Goal: Information Seeking & Learning: Learn about a topic

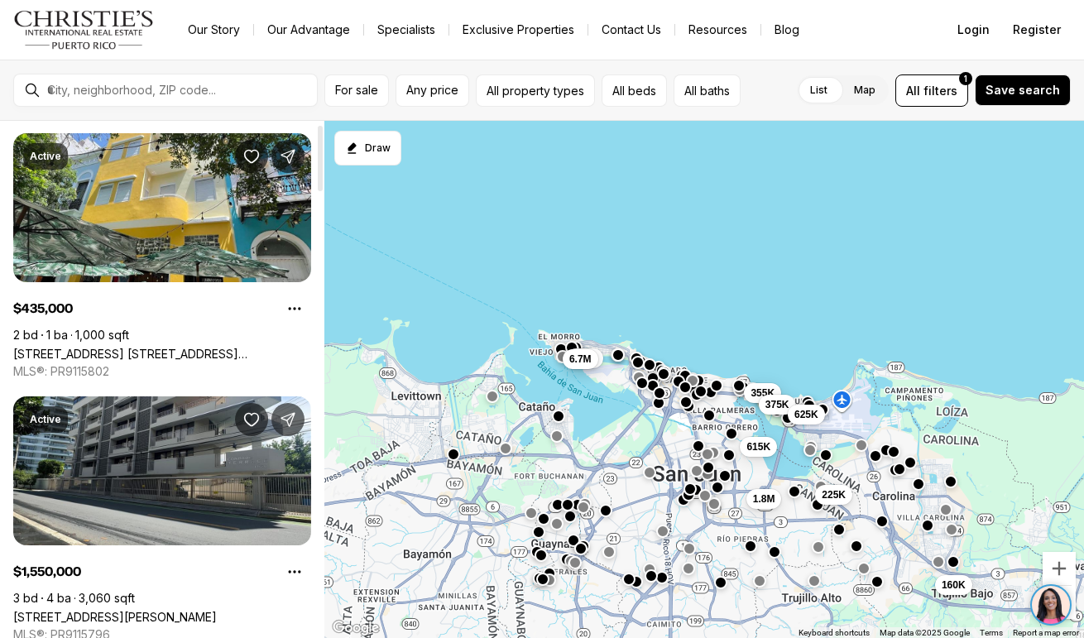
scroll to position [24, 0]
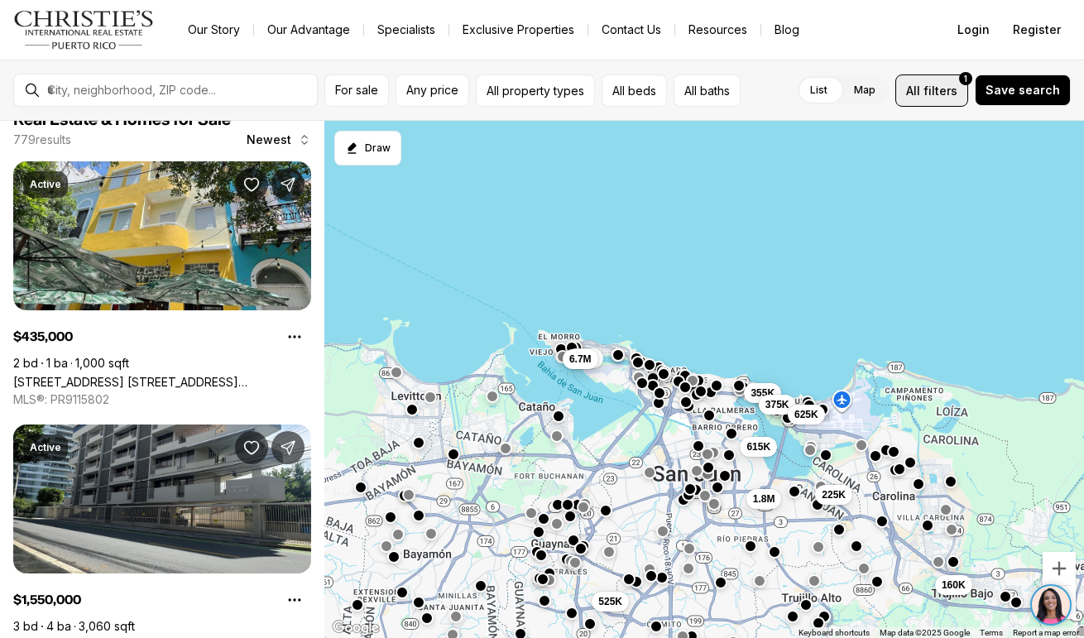
click at [920, 89] on span "All" at bounding box center [913, 90] width 14 height 17
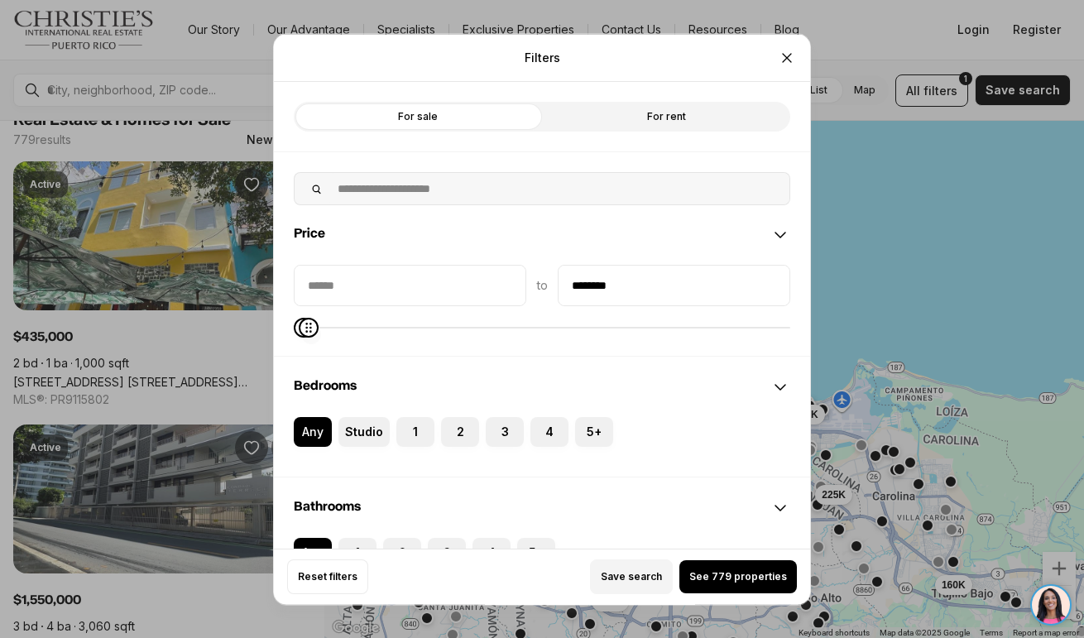
type input "********"
click at [302, 321] on icon "Maximum" at bounding box center [308, 326] width 13 height 13
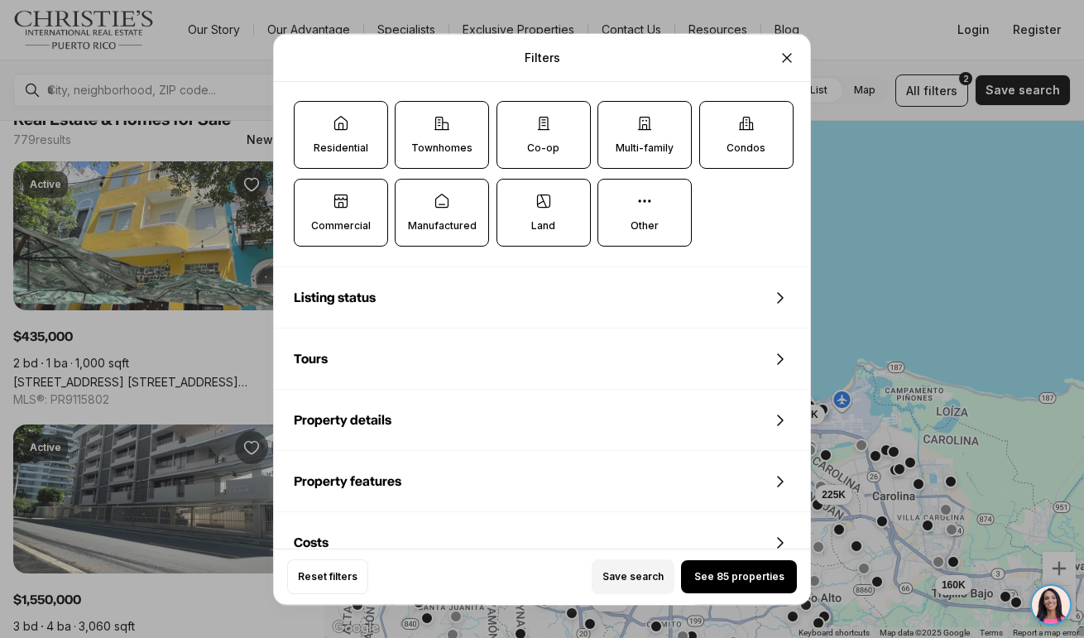
scroll to position [570, 0]
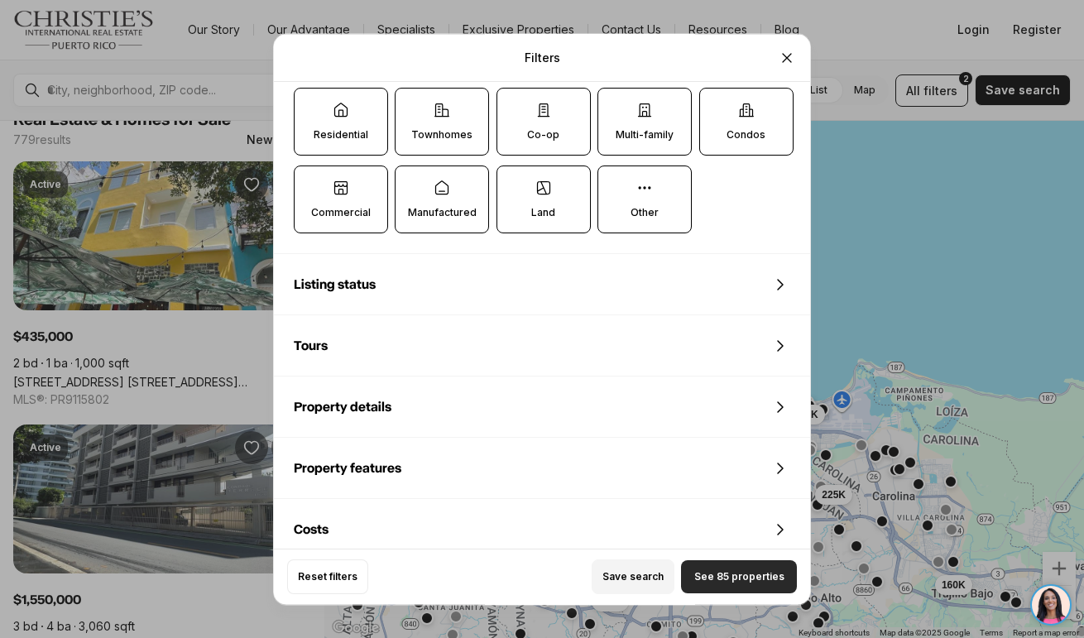
click at [724, 568] on button "See 85 properties" at bounding box center [739, 576] width 116 height 33
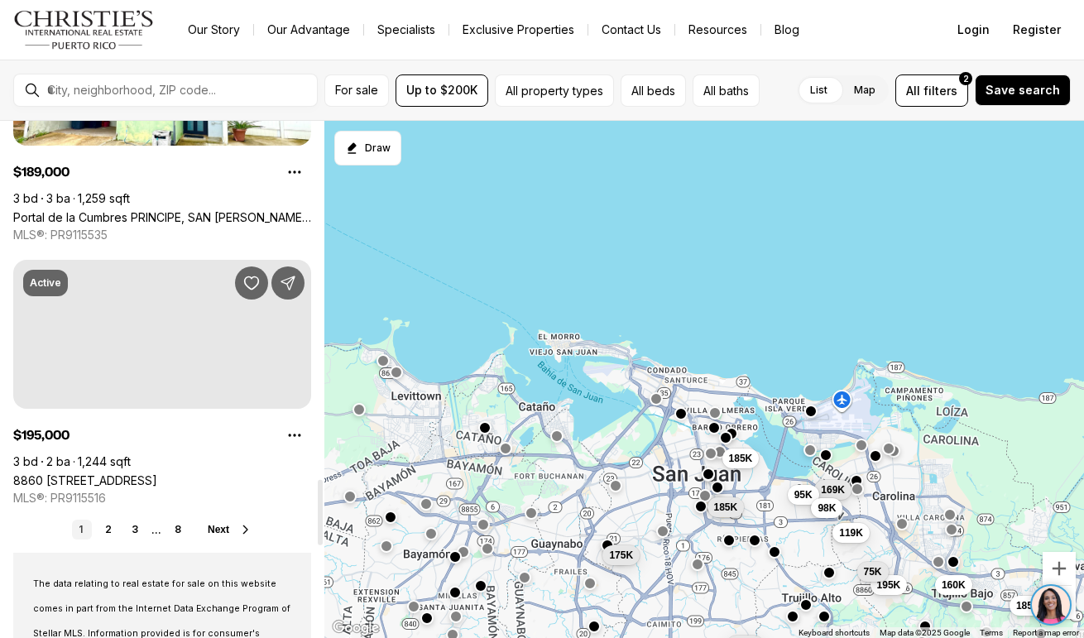
scroll to position [2821, 0]
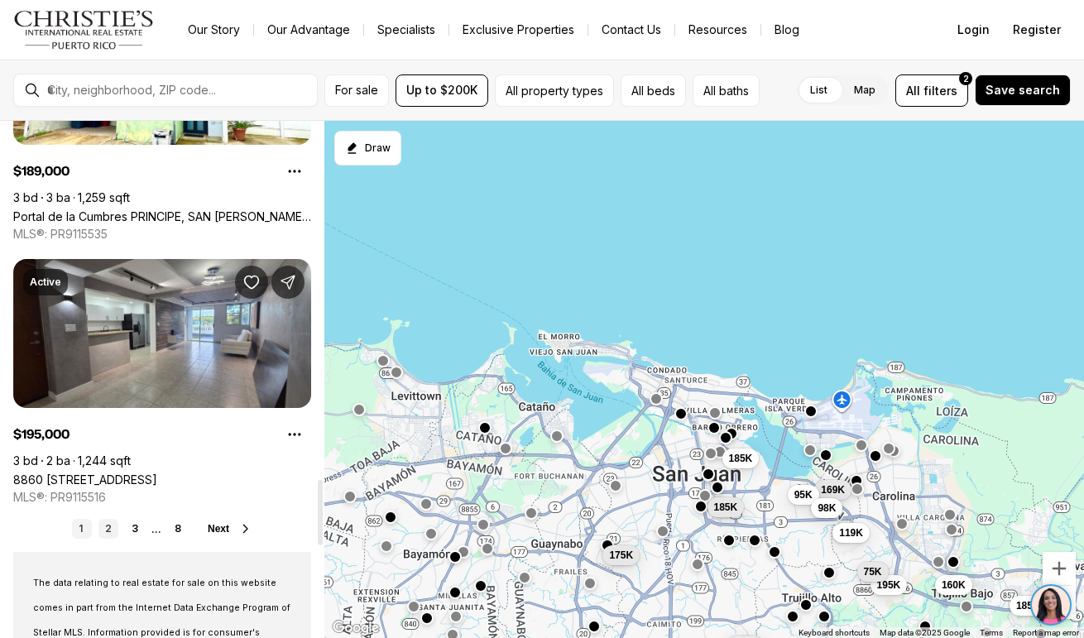
click at [111, 525] on link "2" at bounding box center [108, 529] width 20 height 20
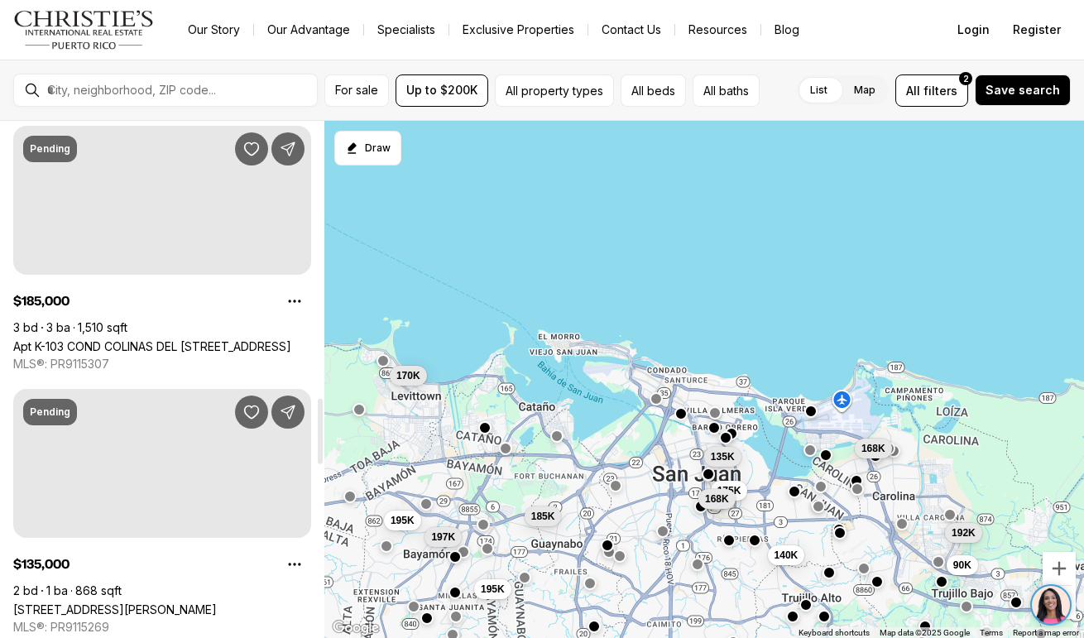
scroll to position [2220, 0]
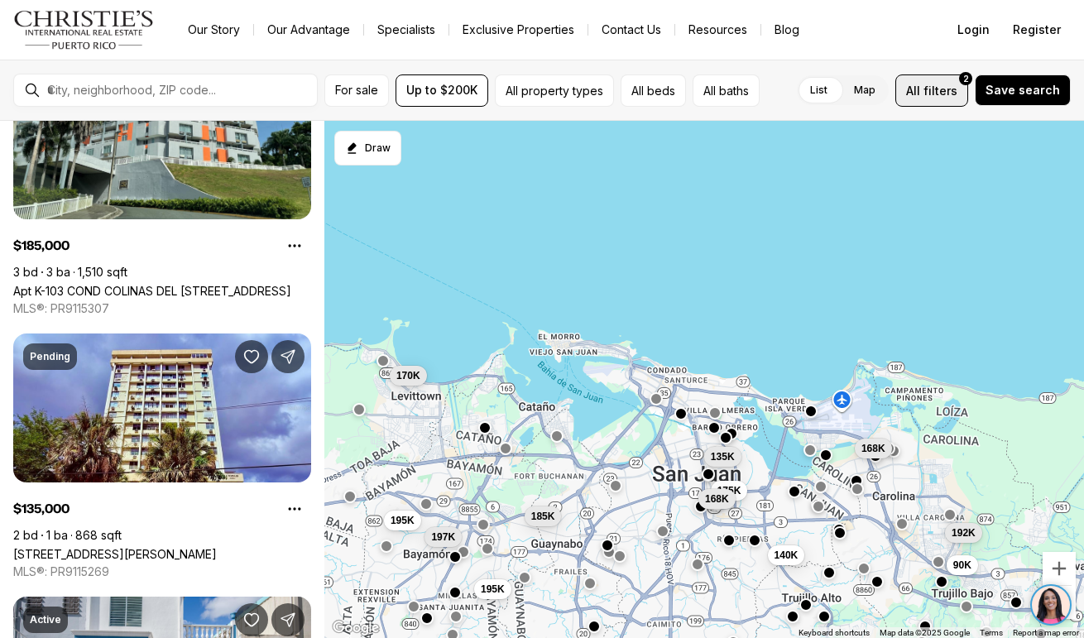
click at [920, 92] on span "All" at bounding box center [913, 90] width 14 height 17
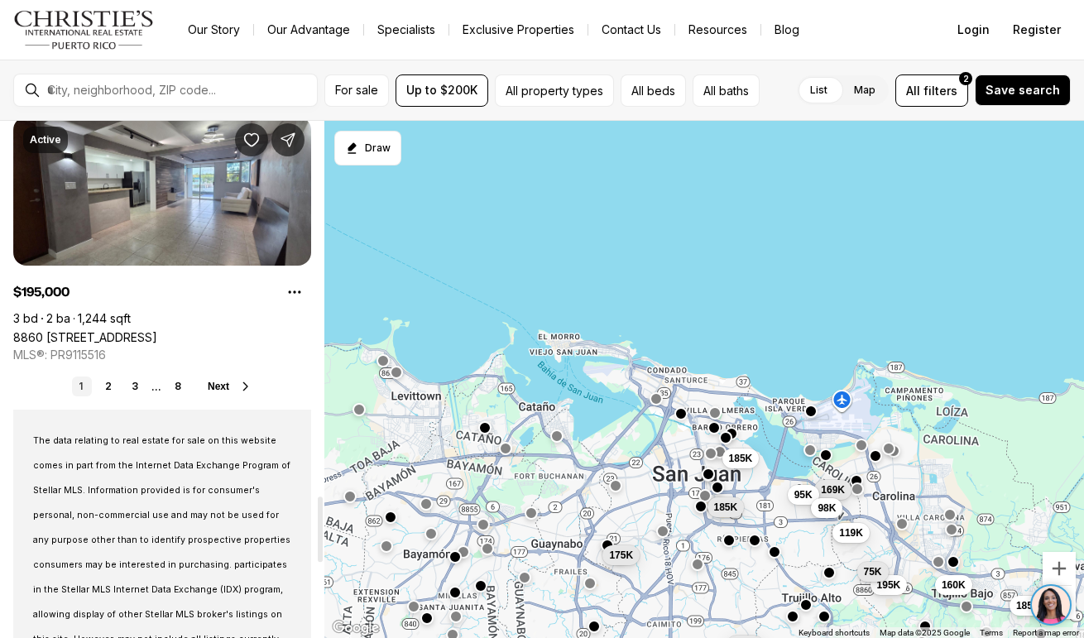
scroll to position [2954, 0]
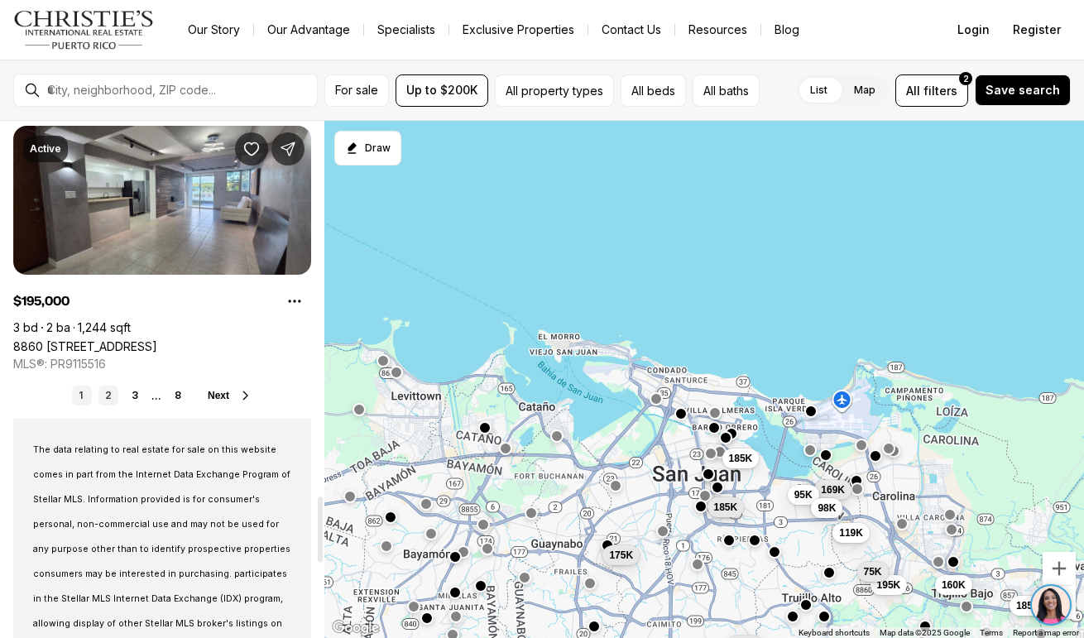
click at [104, 398] on link "2" at bounding box center [108, 396] width 20 height 20
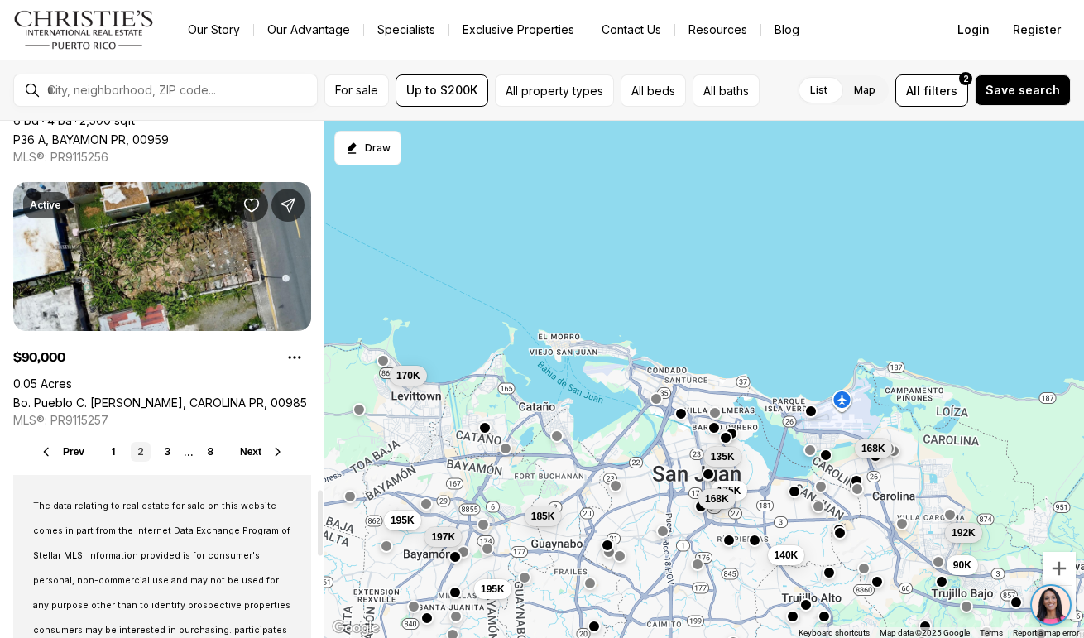
scroll to position [2903, 0]
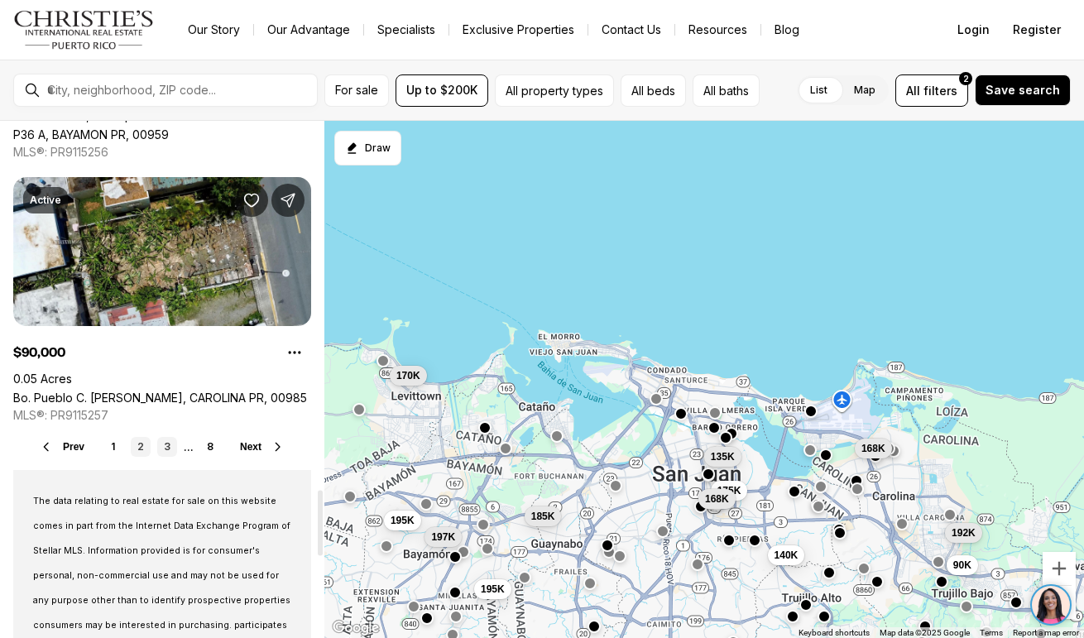
click at [169, 446] on link "3" at bounding box center [167, 447] width 20 height 20
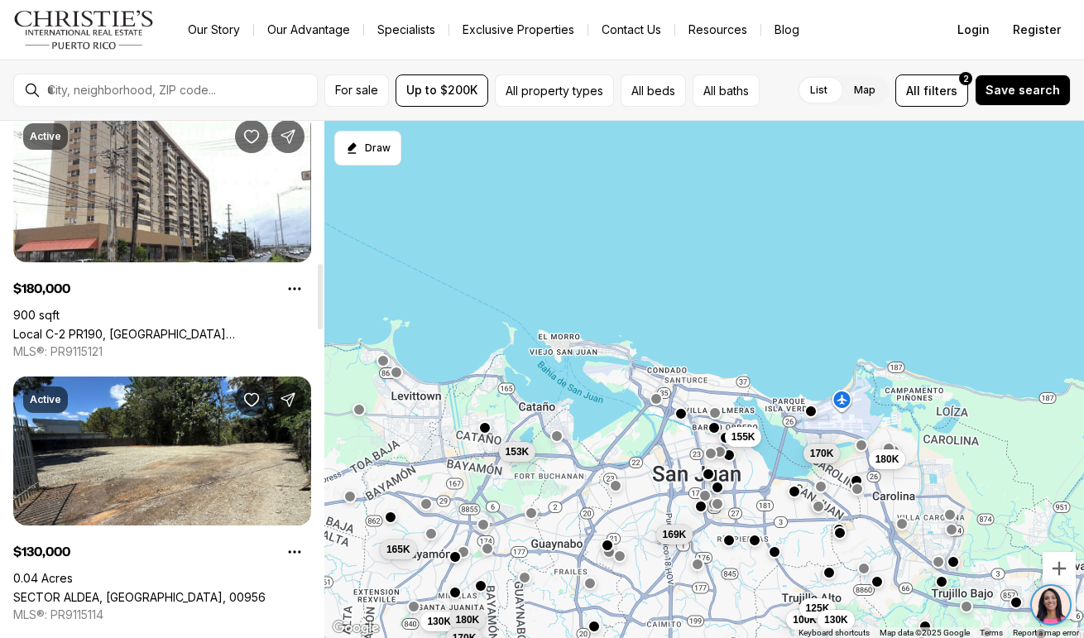
scroll to position [1138, 0]
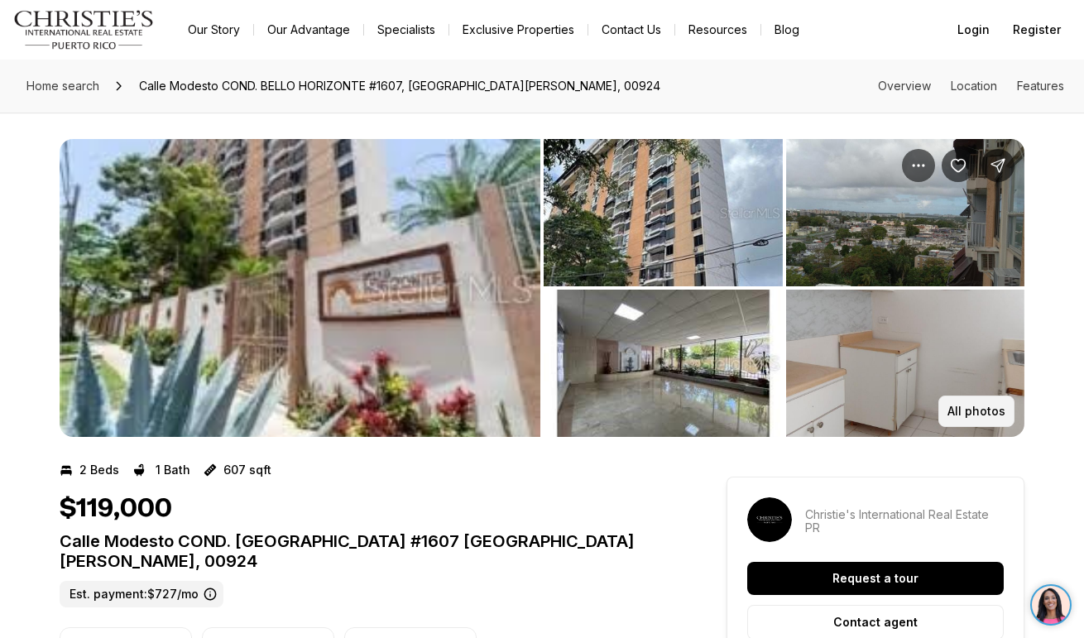
click at [980, 401] on button "All photos" at bounding box center [976, 411] width 76 height 31
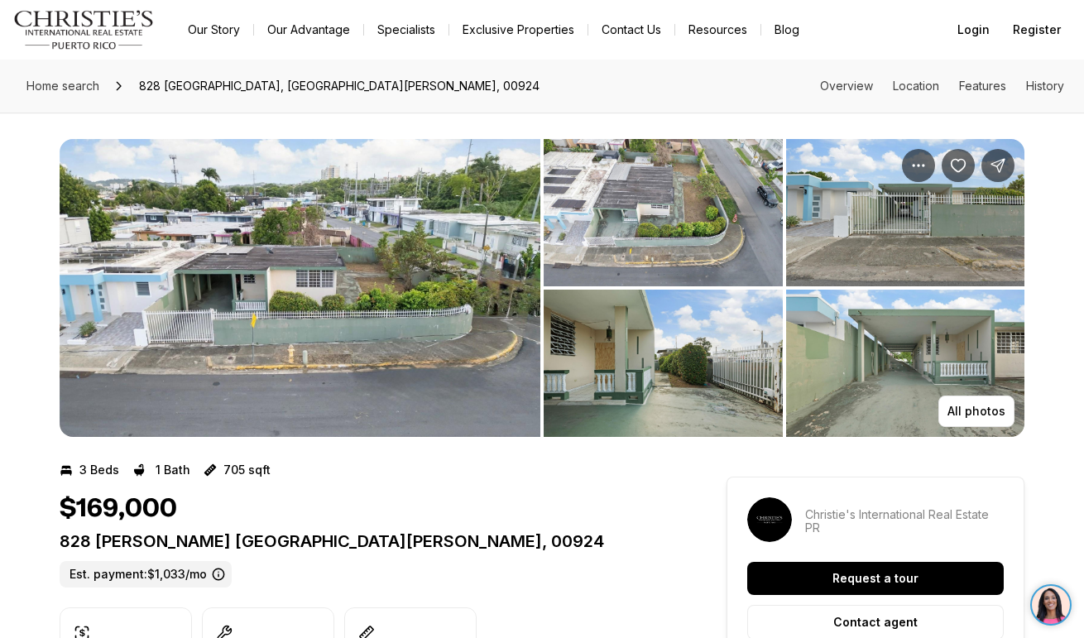
click at [966, 427] on img "View image gallery" at bounding box center [905, 363] width 239 height 147
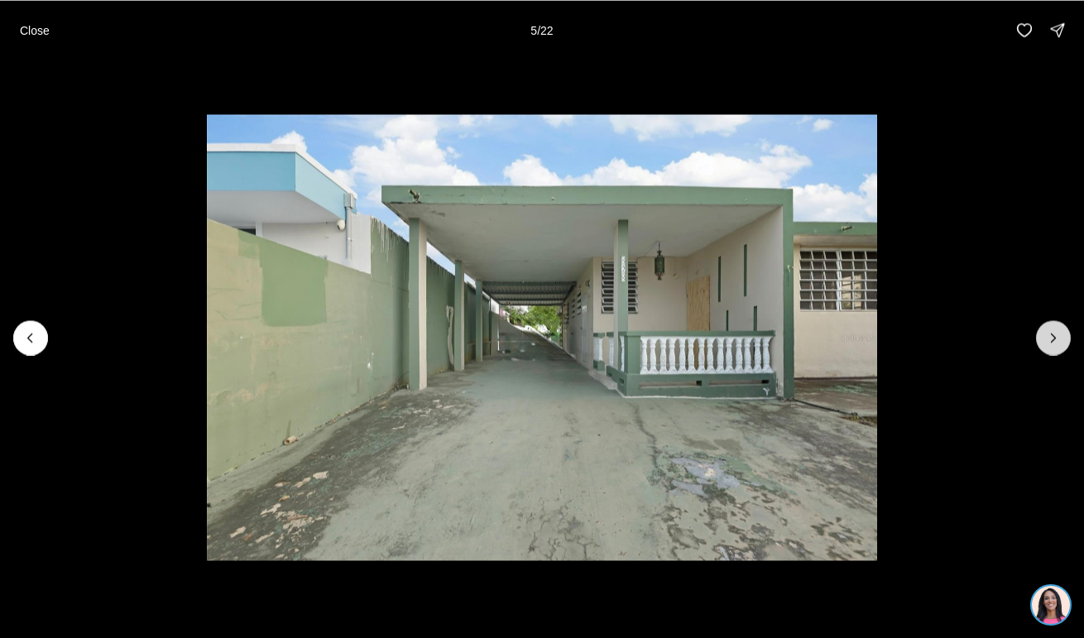
click at [1052, 338] on icon "Next slide" at bounding box center [1053, 337] width 17 height 17
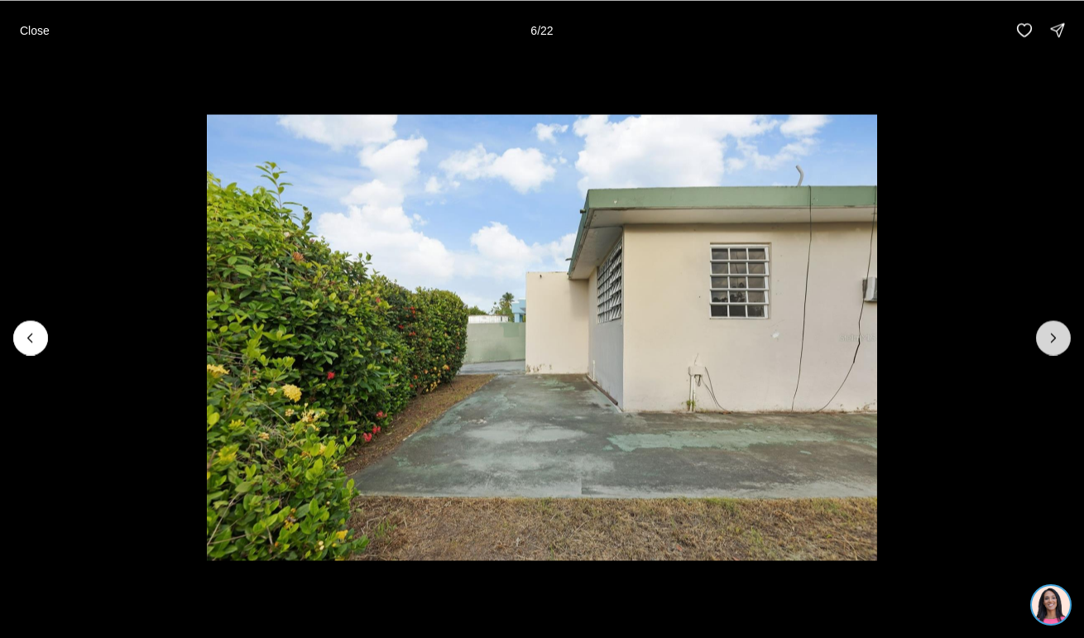
click at [1052, 338] on icon "Next slide" at bounding box center [1053, 337] width 17 height 17
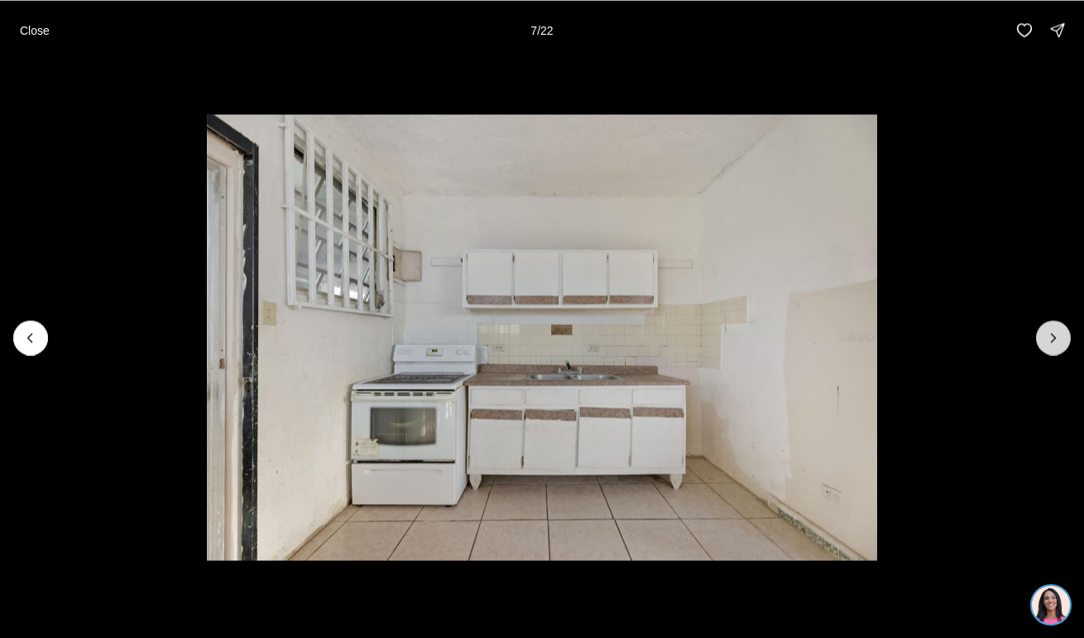
click at [1052, 338] on icon "Next slide" at bounding box center [1053, 337] width 17 height 17
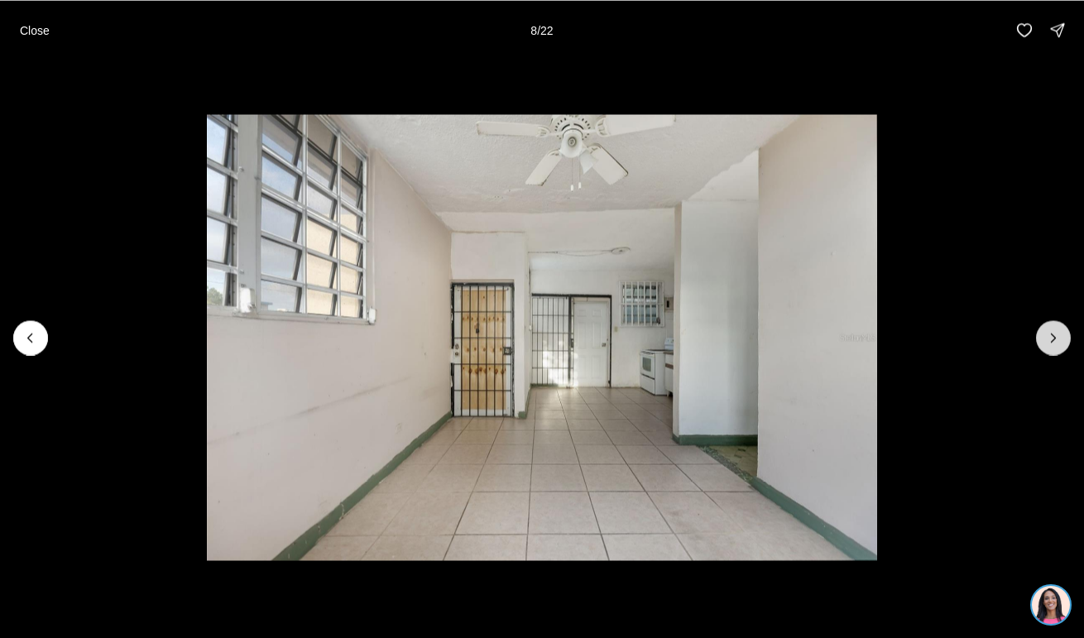
click at [1052, 338] on icon "Next slide" at bounding box center [1053, 337] width 17 height 17
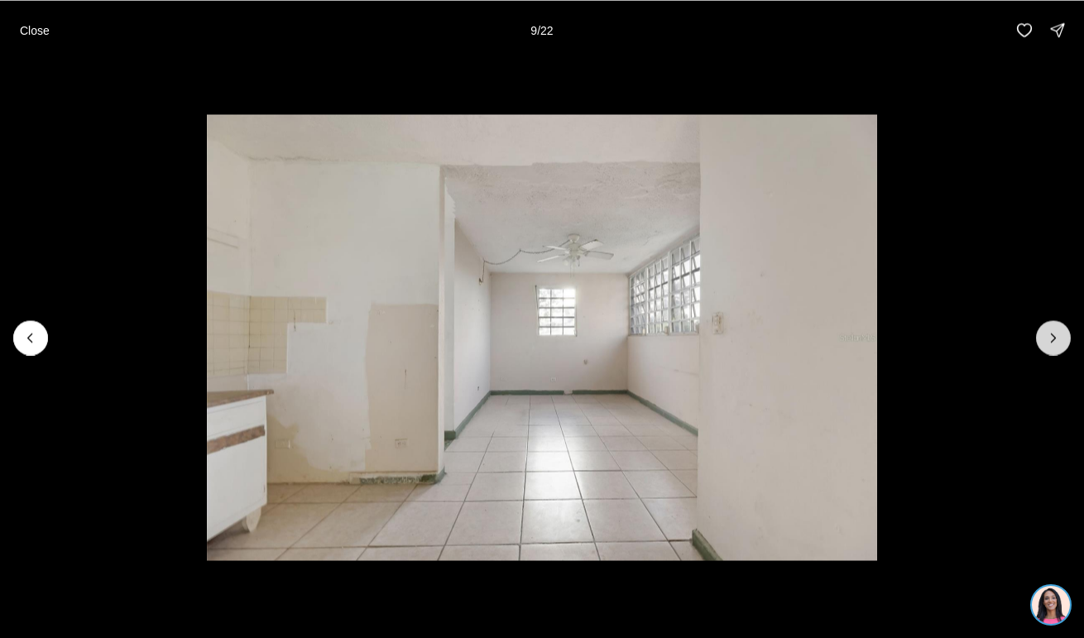
click at [1052, 338] on icon "Next slide" at bounding box center [1054, 337] width 4 height 8
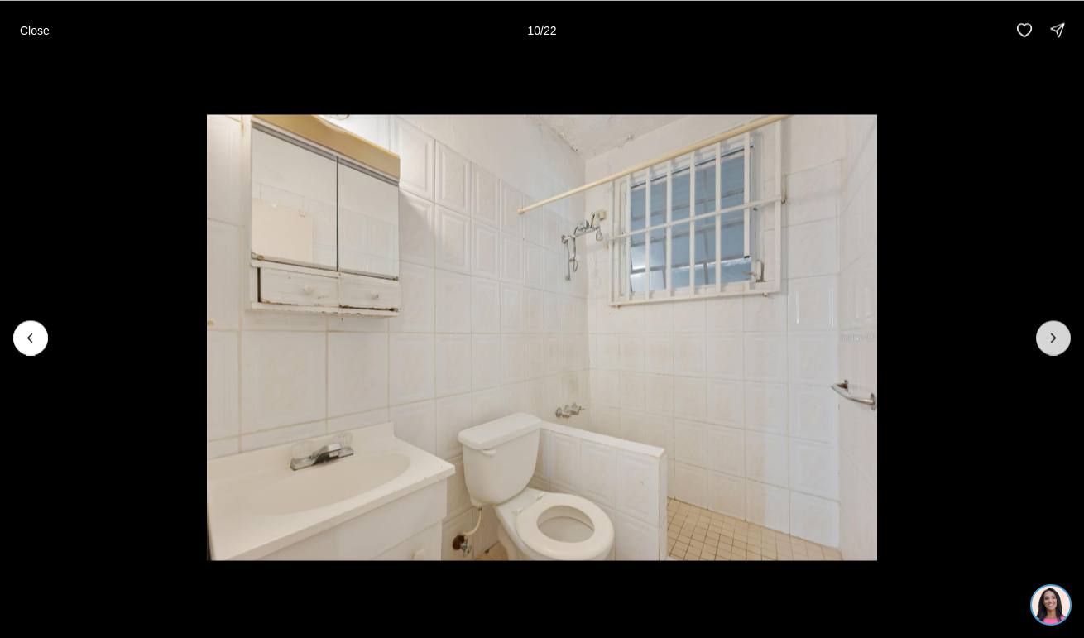
click at [1052, 338] on icon "Next slide" at bounding box center [1054, 337] width 4 height 8
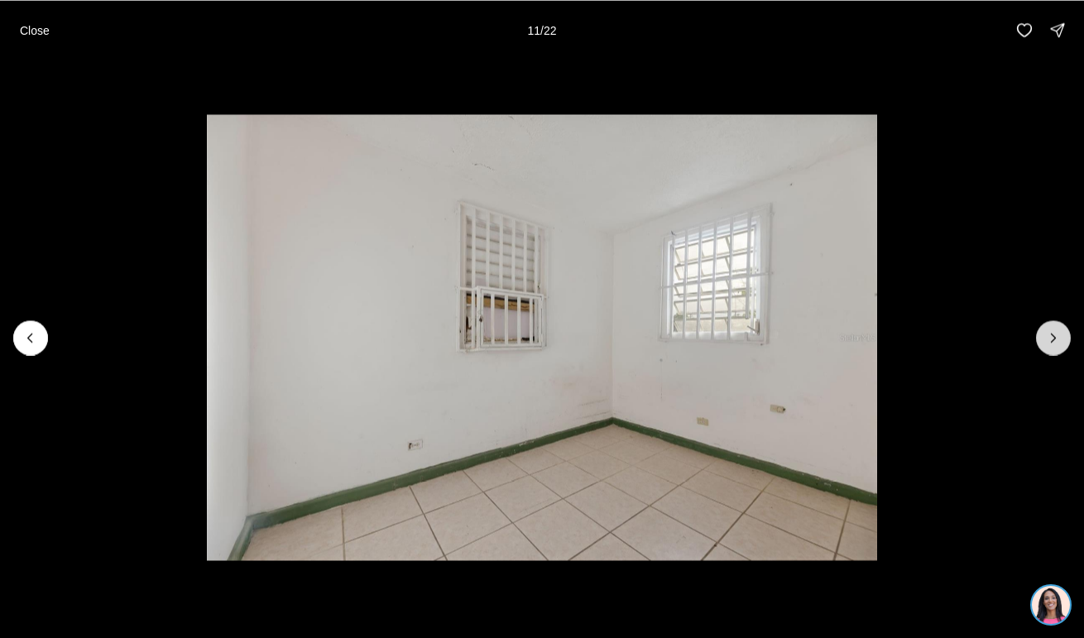
click at [1052, 339] on icon "Next slide" at bounding box center [1054, 337] width 4 height 8
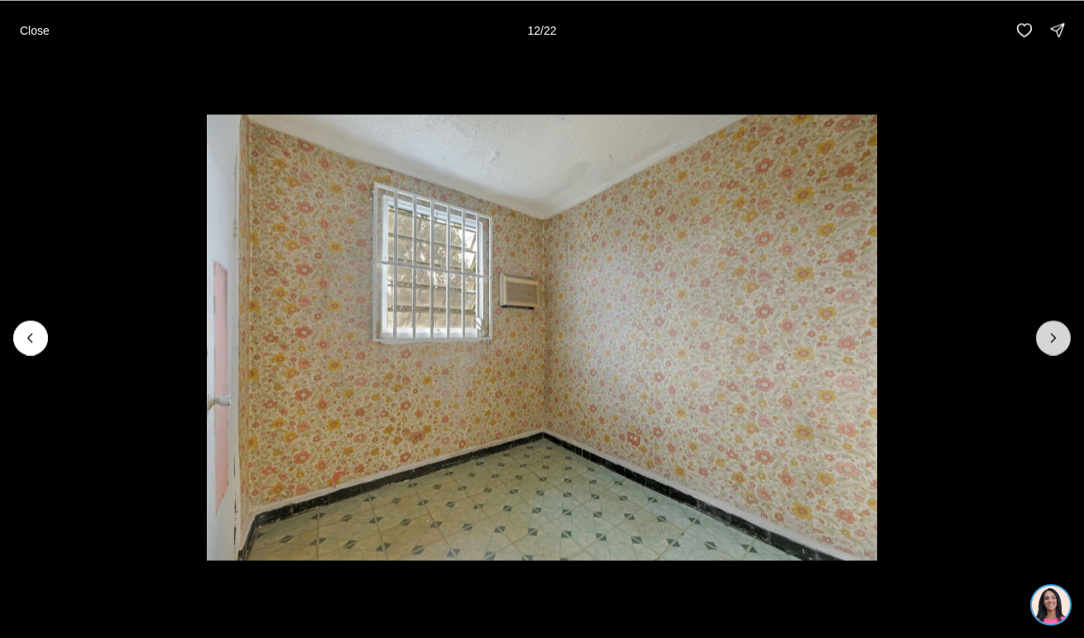
click at [1052, 340] on icon "Next slide" at bounding box center [1053, 337] width 17 height 17
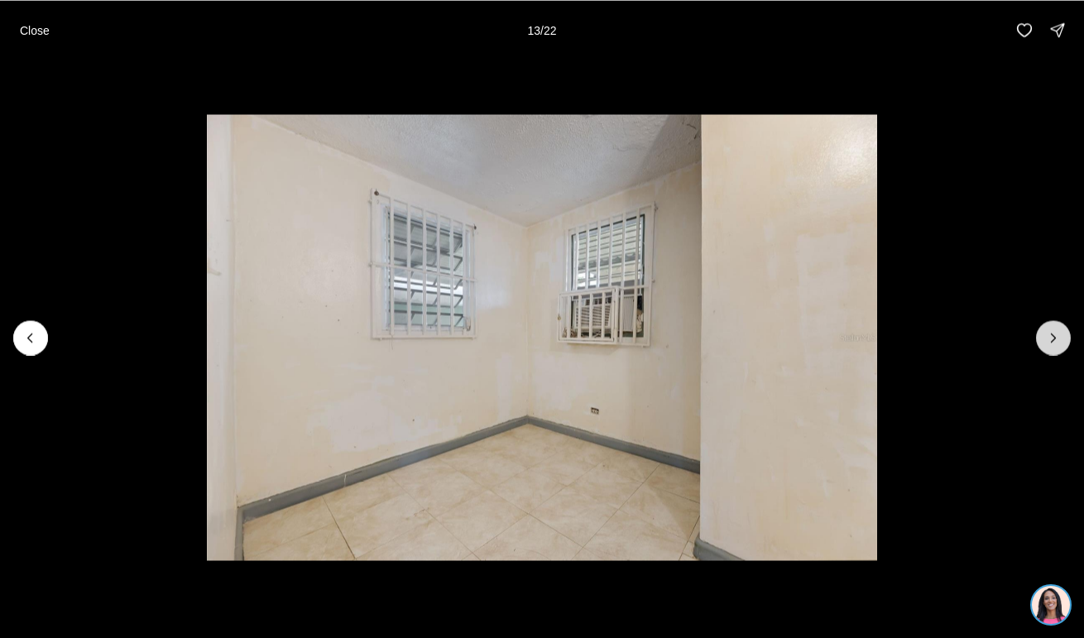
click at [1052, 340] on icon "Next slide" at bounding box center [1053, 337] width 17 height 17
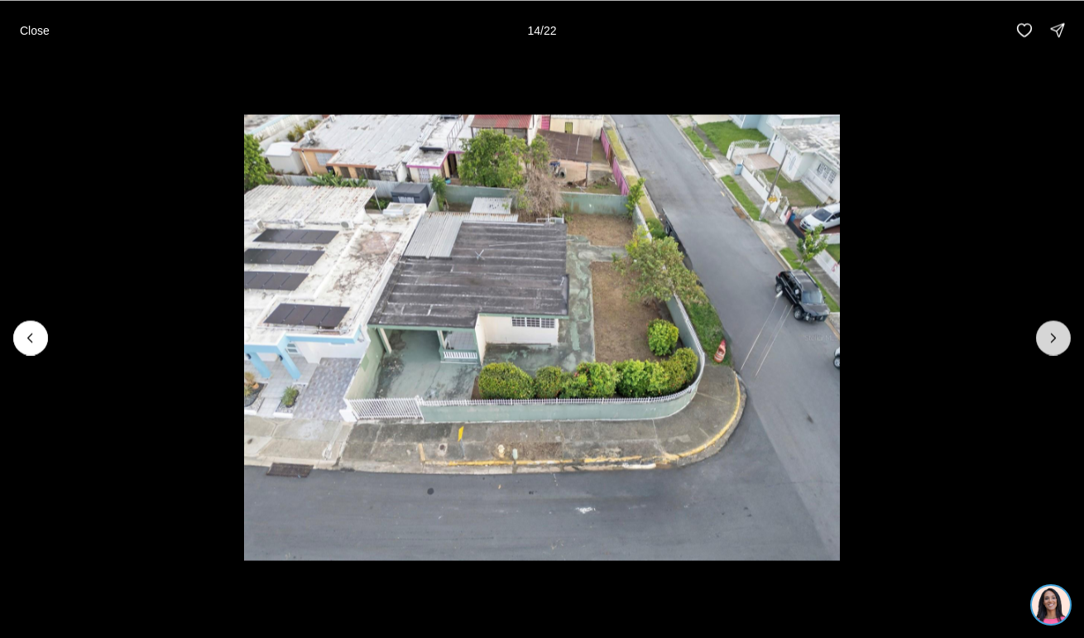
click at [1040, 336] on button "Next slide" at bounding box center [1053, 337] width 35 height 35
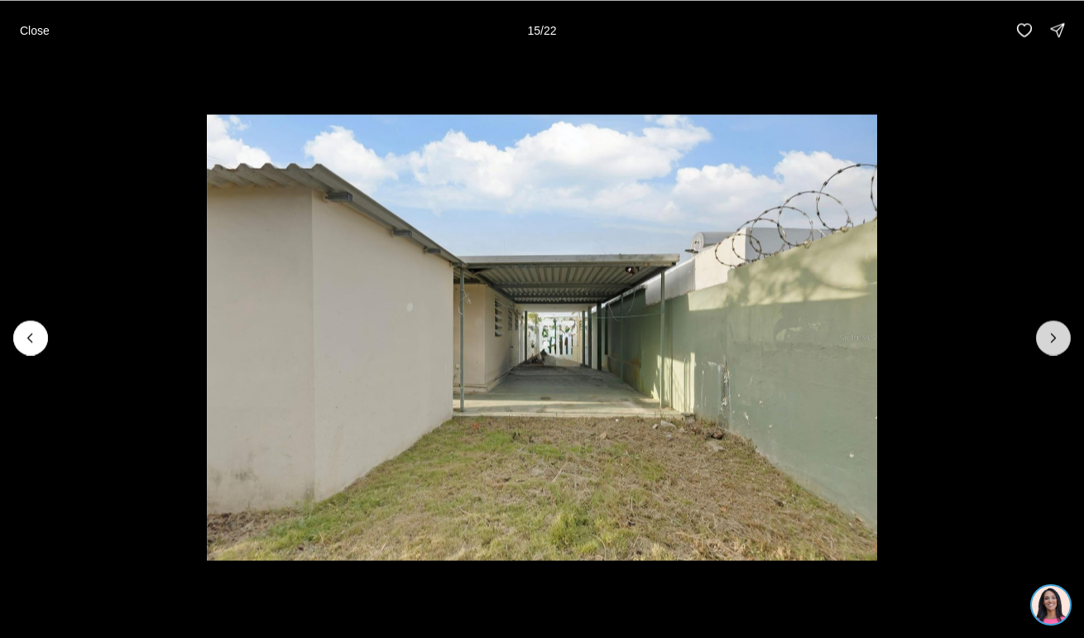
click at [1040, 336] on button "Next slide" at bounding box center [1053, 337] width 35 height 35
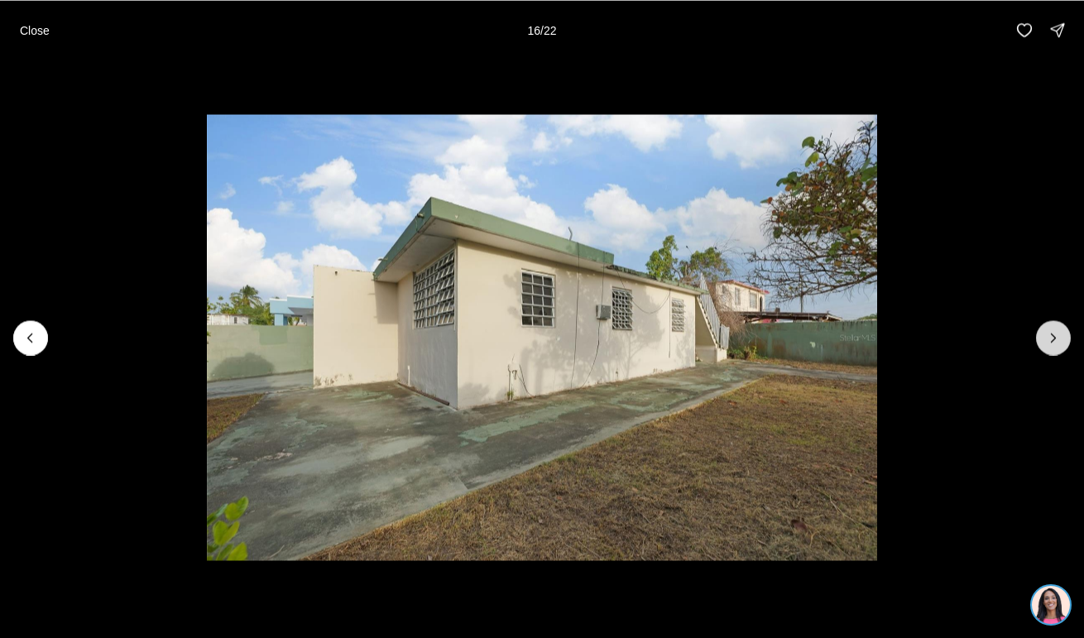
click at [1040, 336] on button "Next slide" at bounding box center [1053, 337] width 35 height 35
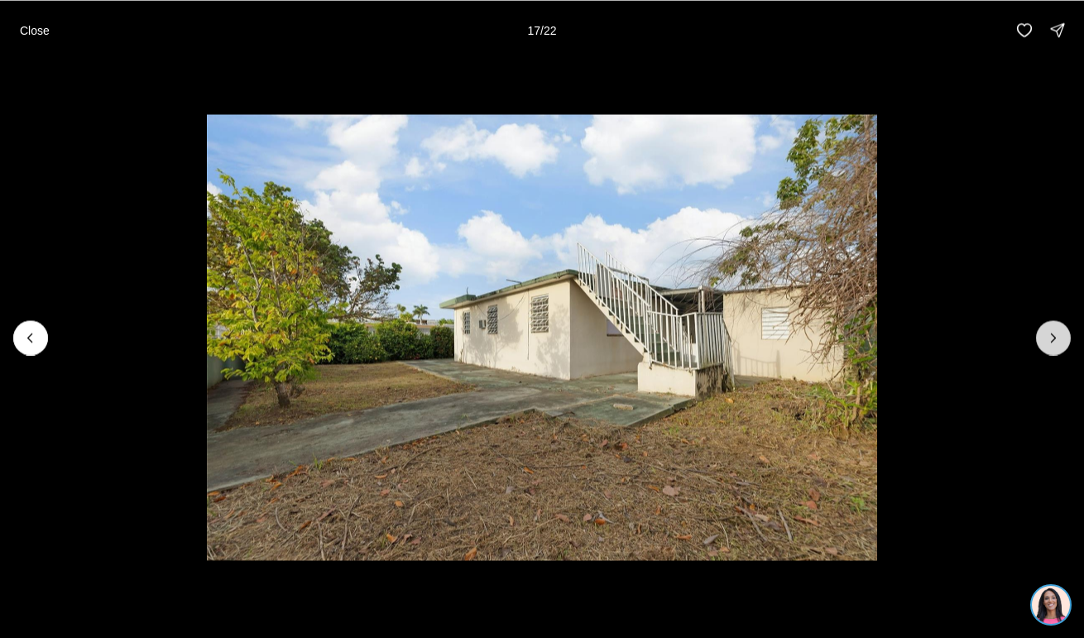
click at [1040, 336] on button "Next slide" at bounding box center [1053, 337] width 35 height 35
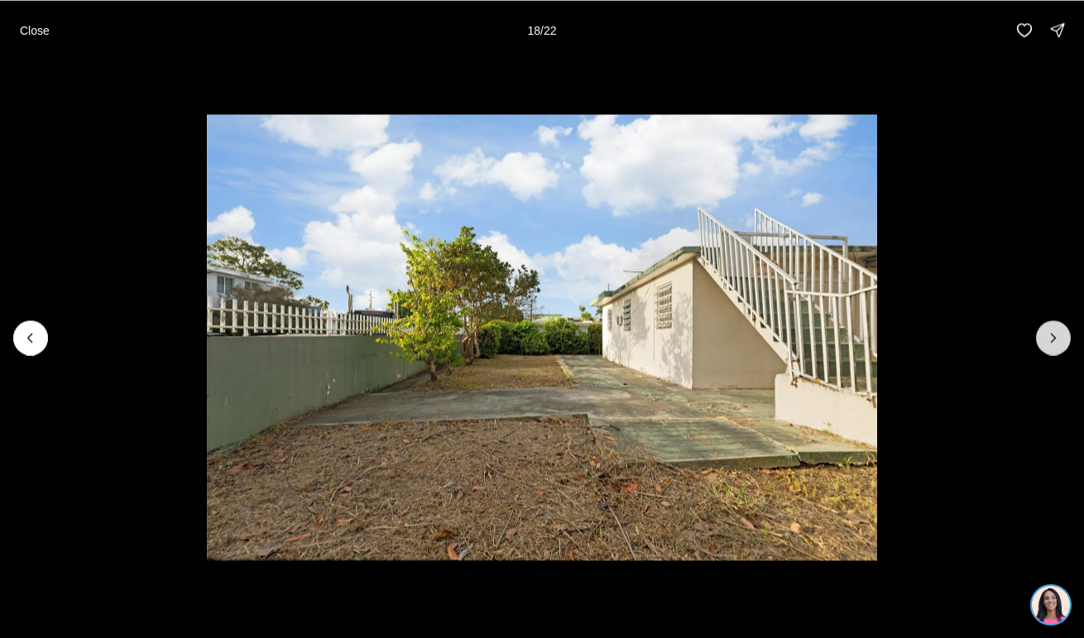
click at [1040, 336] on button "Next slide" at bounding box center [1053, 337] width 35 height 35
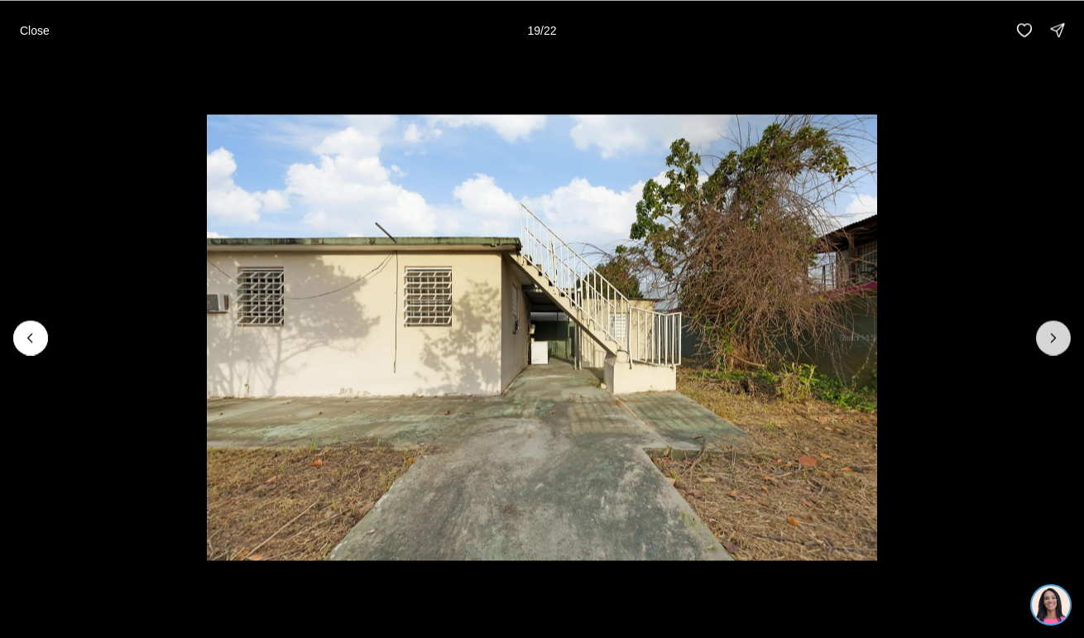
click at [1040, 336] on button "Next slide" at bounding box center [1053, 337] width 35 height 35
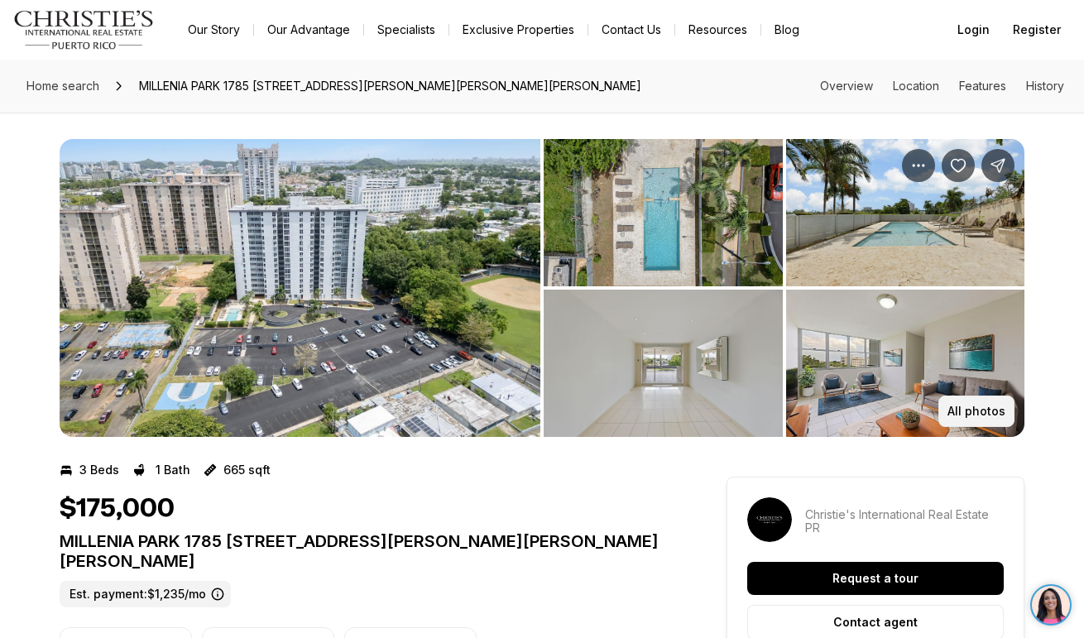
click at [987, 408] on p "All photos" at bounding box center [976, 411] width 58 height 13
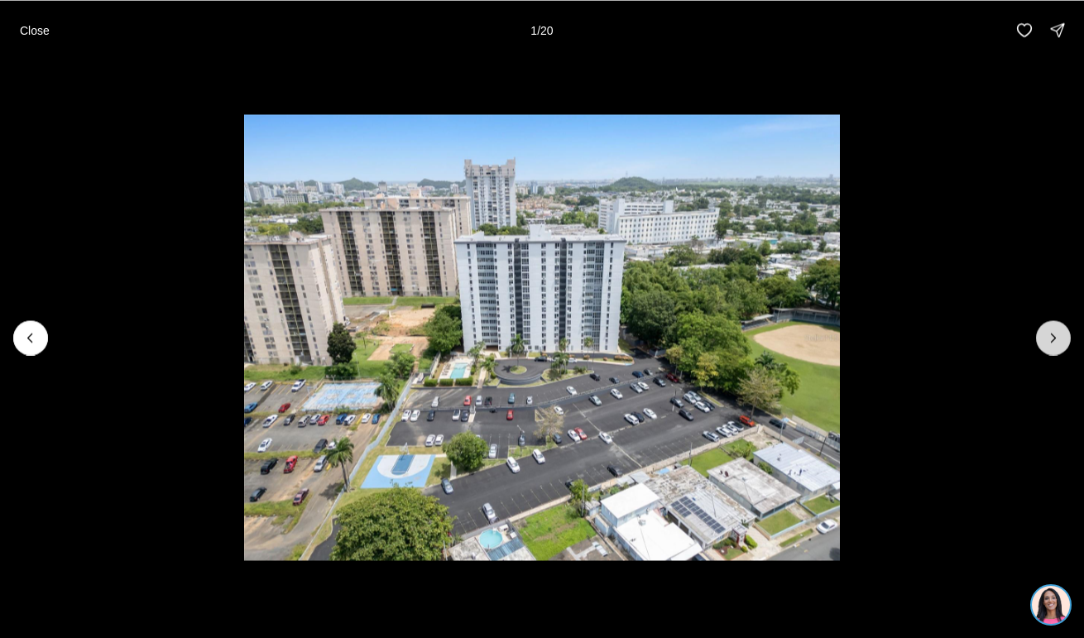
click at [1041, 342] on button "Next slide" at bounding box center [1053, 337] width 35 height 35
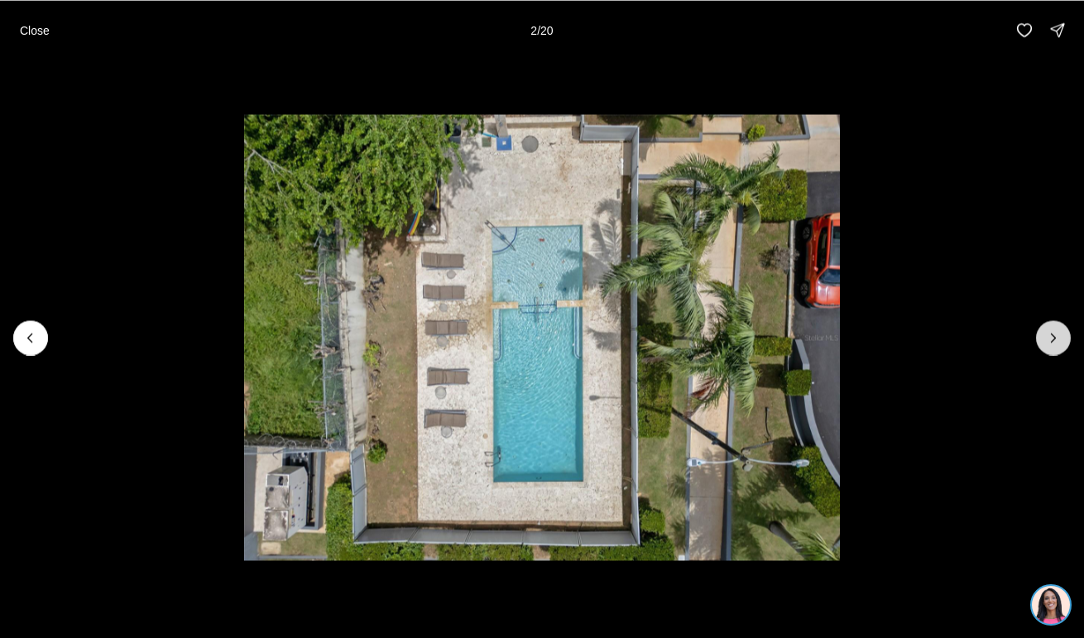
click at [1041, 342] on button "Next slide" at bounding box center [1053, 337] width 35 height 35
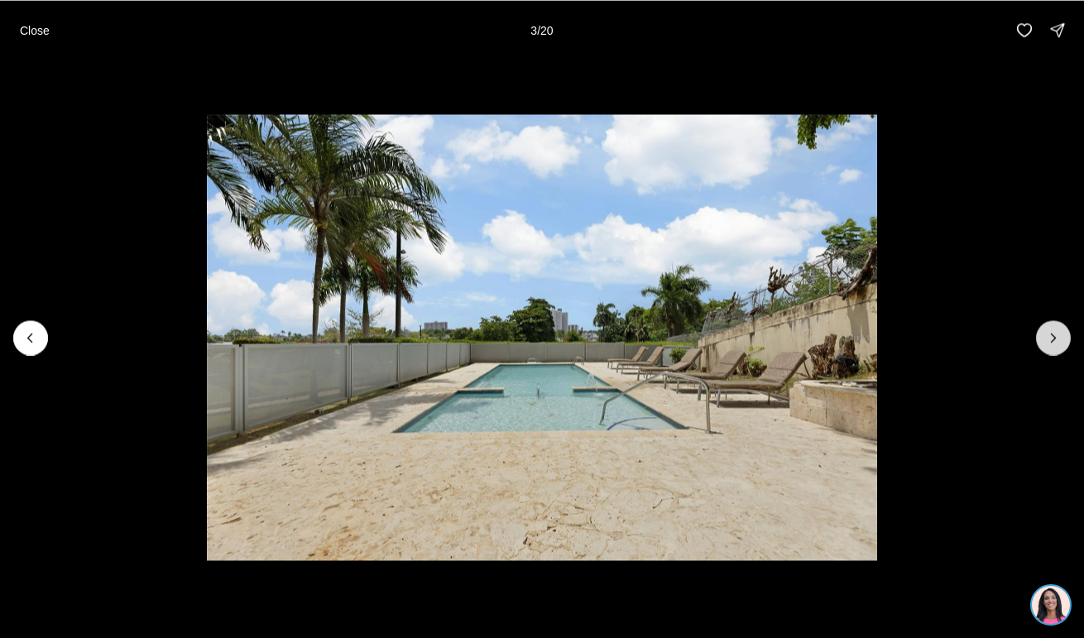
click at [1041, 342] on button "Next slide" at bounding box center [1053, 337] width 35 height 35
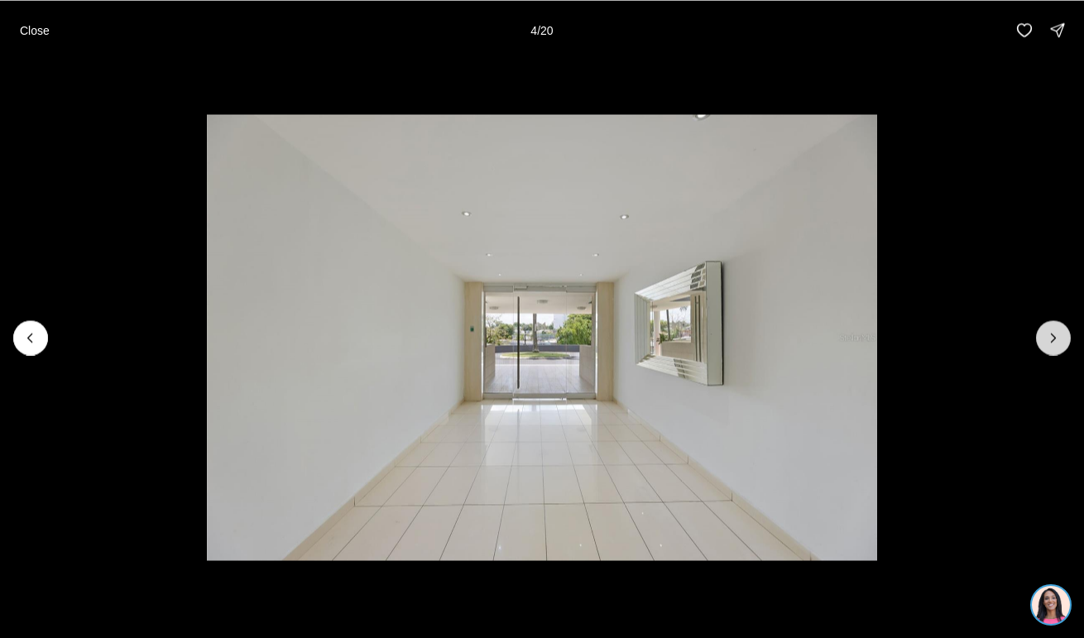
click at [1041, 343] on button "Next slide" at bounding box center [1053, 337] width 35 height 35
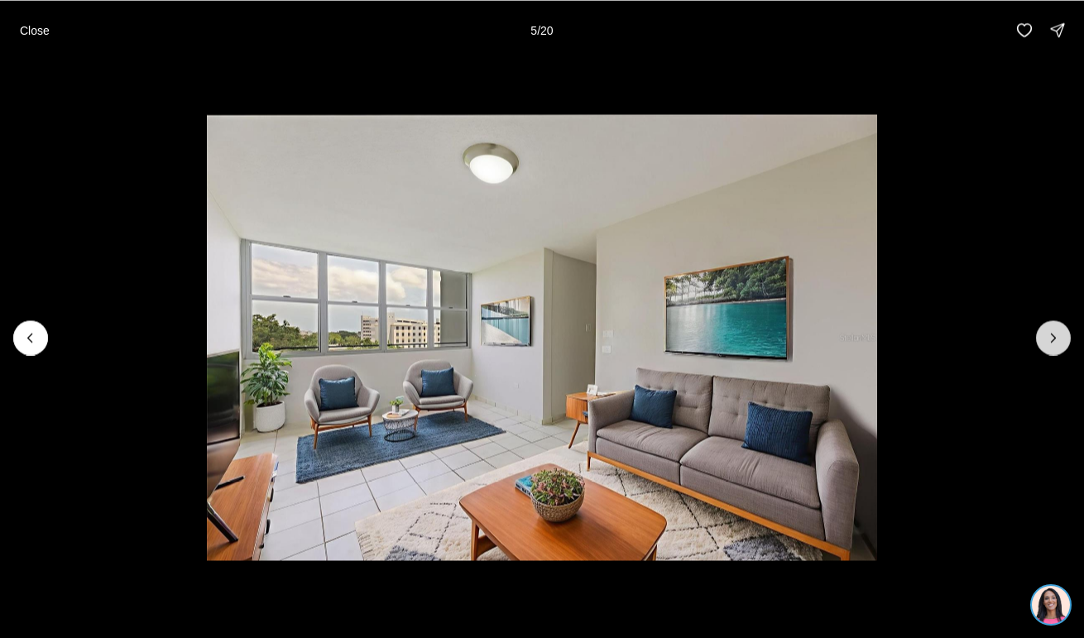
click at [1041, 343] on button "Next slide" at bounding box center [1053, 337] width 35 height 35
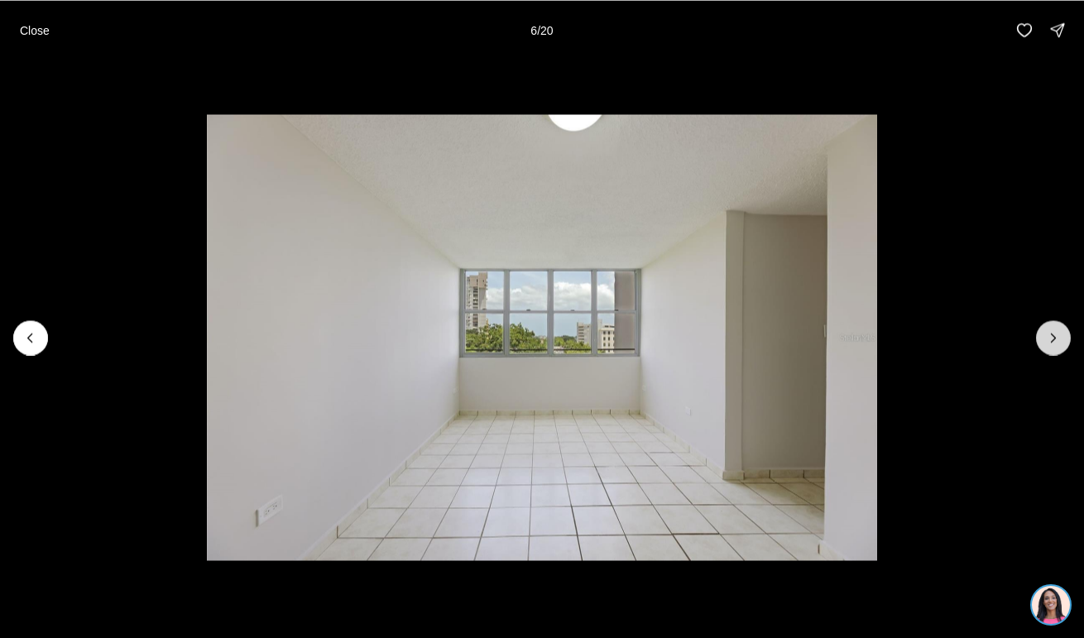
click at [1041, 343] on button "Next slide" at bounding box center [1053, 337] width 35 height 35
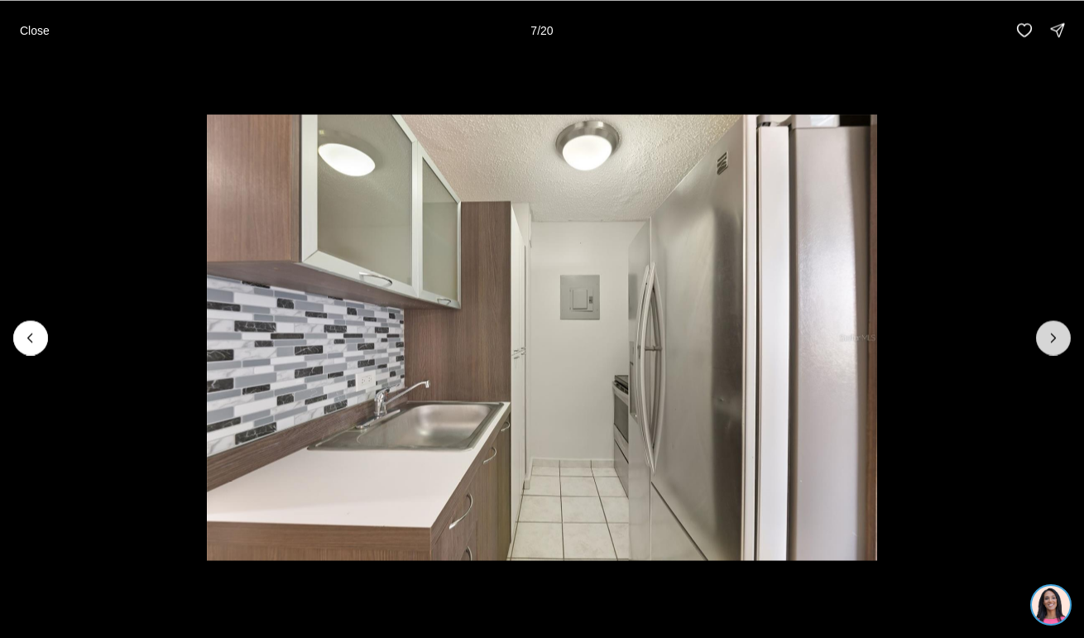
click at [1041, 343] on button "Next slide" at bounding box center [1053, 337] width 35 height 35
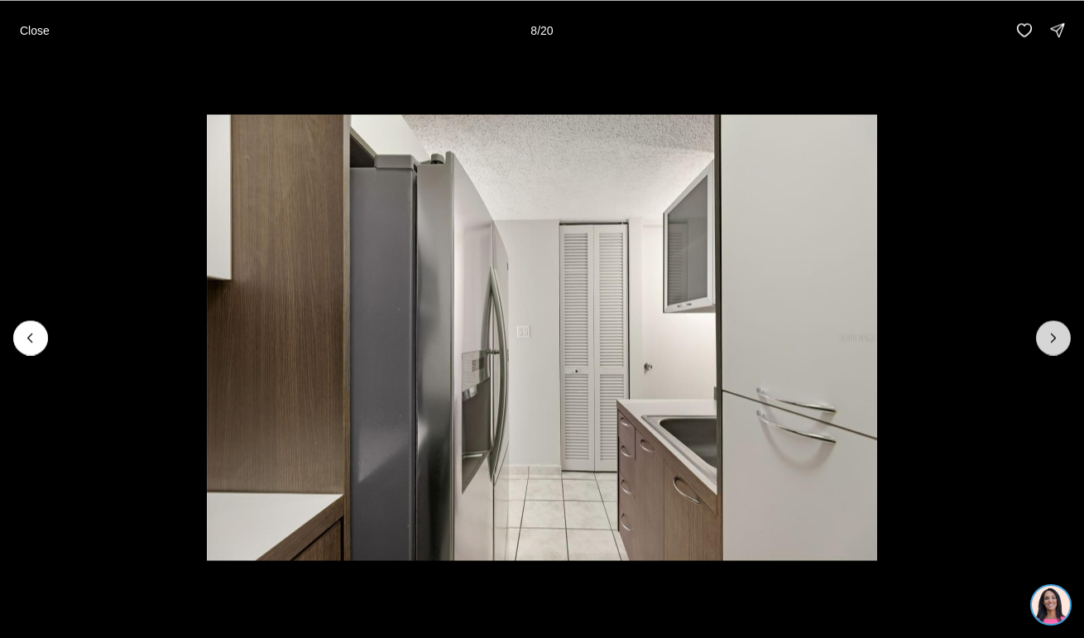
click at [1041, 343] on button "Next slide" at bounding box center [1053, 337] width 35 height 35
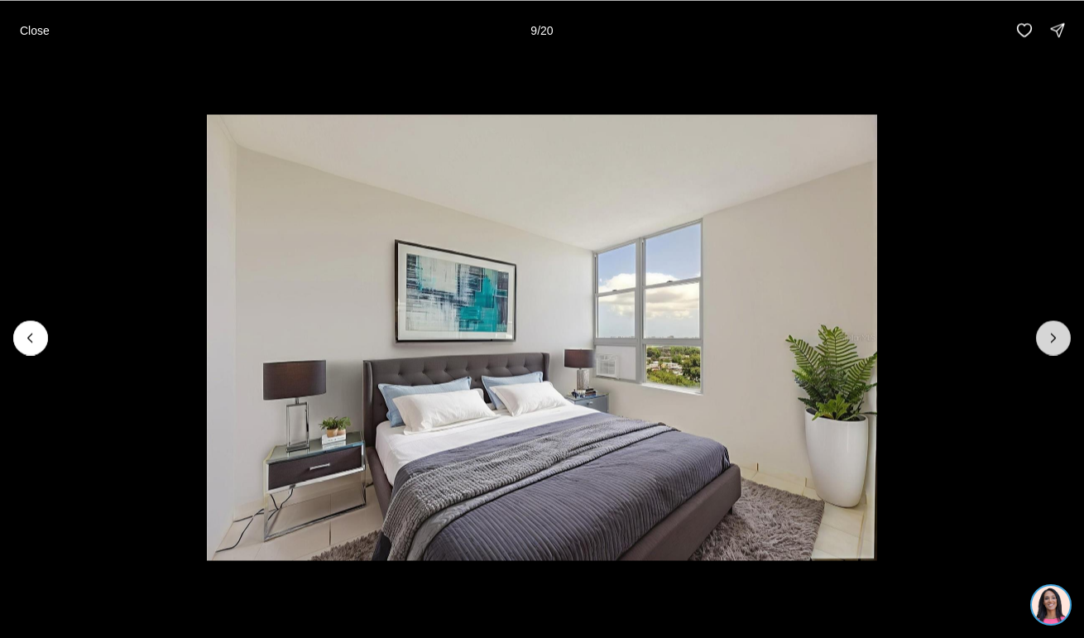
click at [1041, 343] on button "Next slide" at bounding box center [1053, 337] width 35 height 35
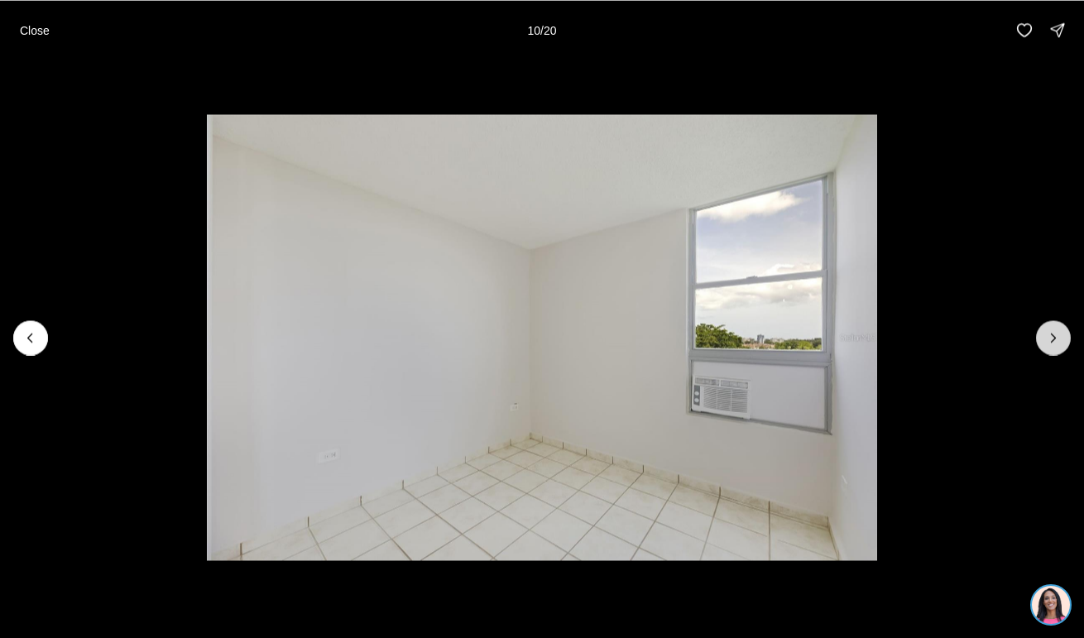
click at [1041, 343] on button "Next slide" at bounding box center [1053, 337] width 35 height 35
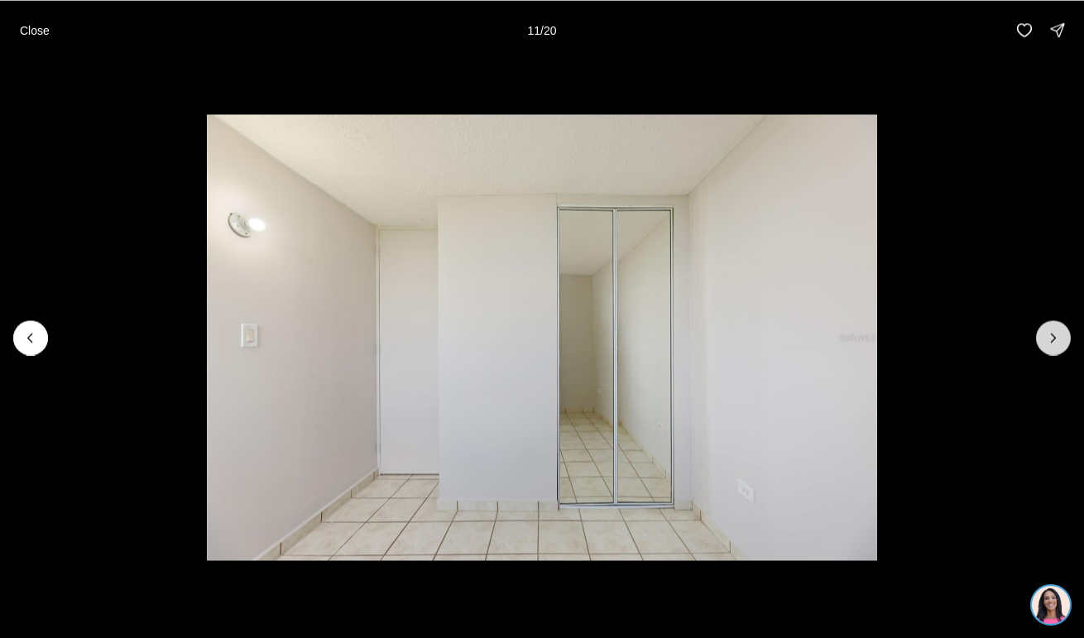
click at [1041, 343] on button "Next slide" at bounding box center [1053, 337] width 35 height 35
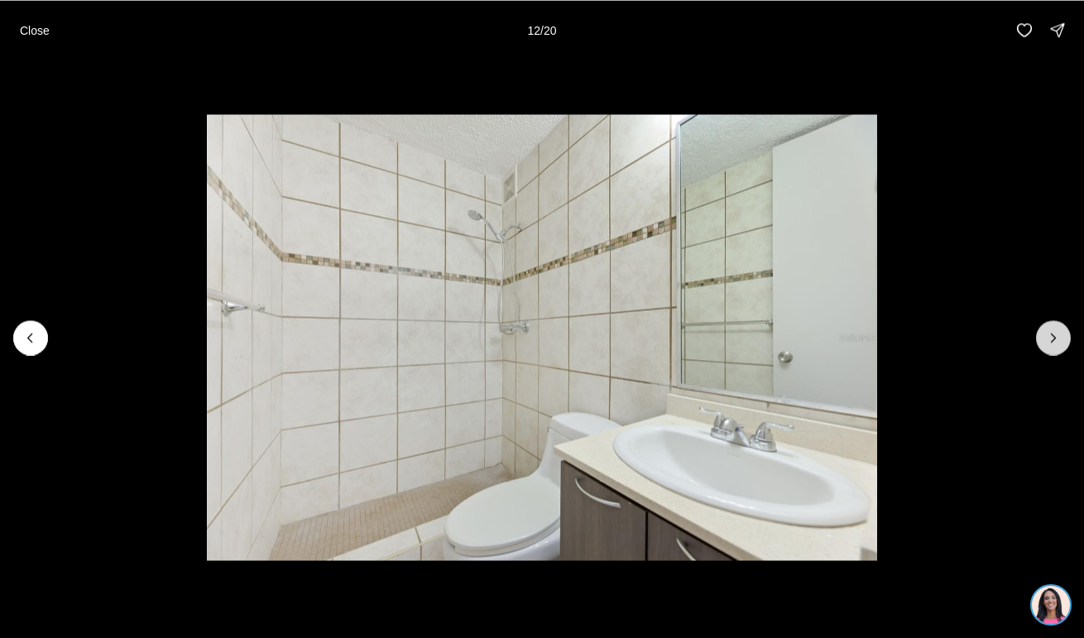
click at [1041, 343] on button "Next slide" at bounding box center [1053, 337] width 35 height 35
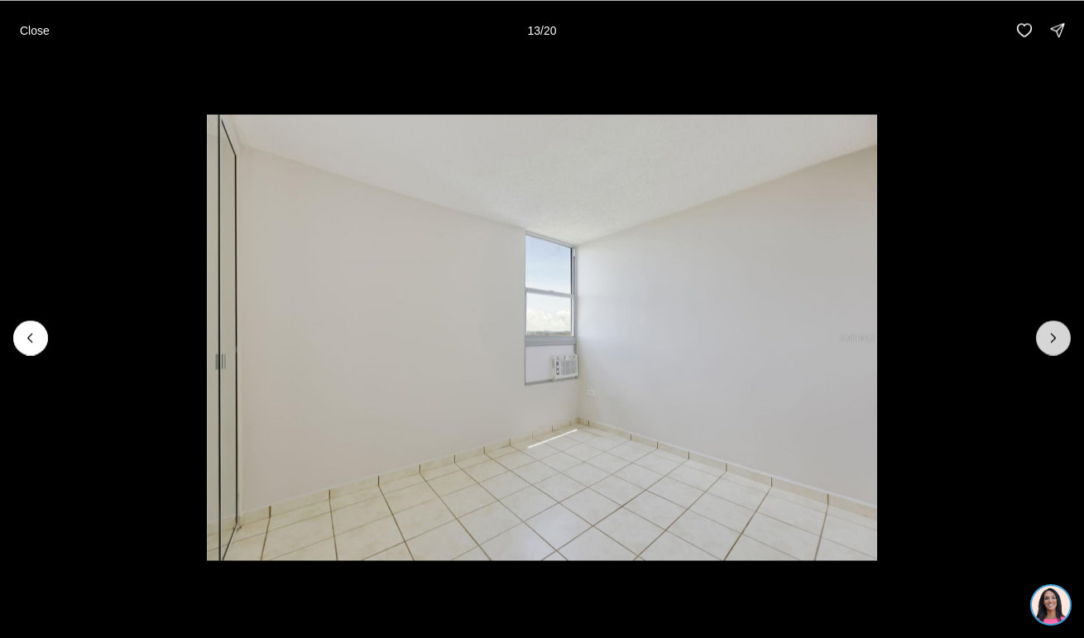
click at [1041, 343] on button "Next slide" at bounding box center [1053, 337] width 35 height 35
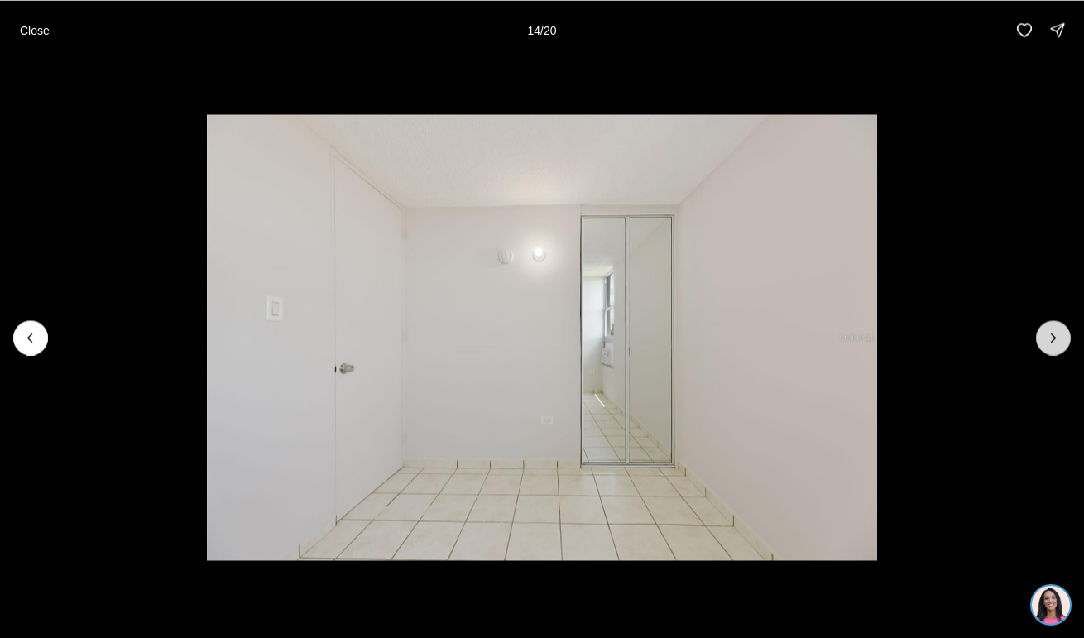
click at [1043, 343] on button "Next slide" at bounding box center [1053, 337] width 35 height 35
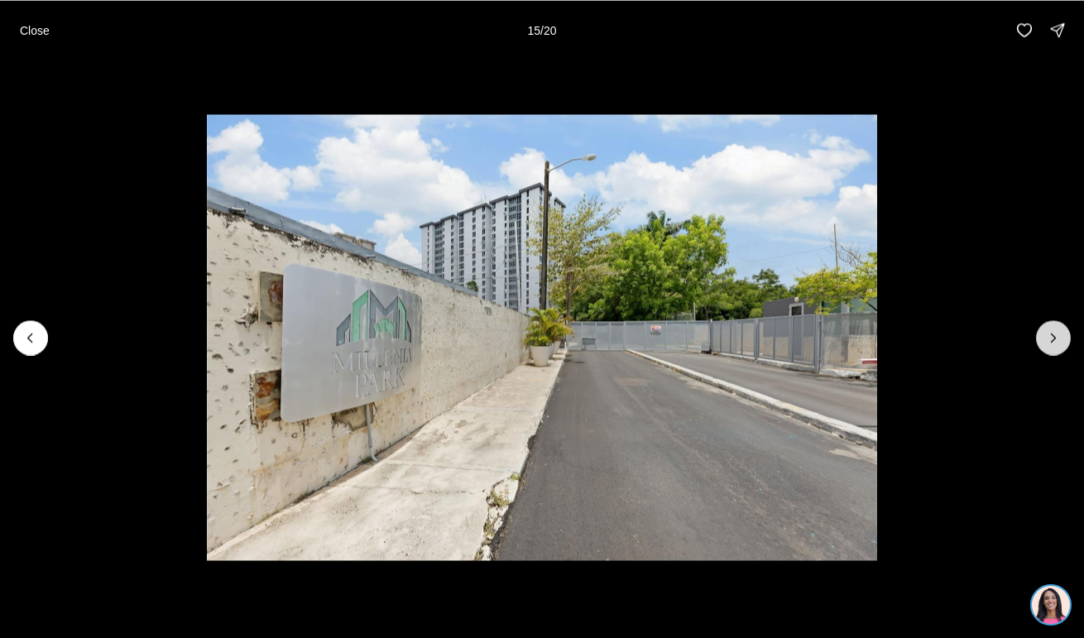
click at [1056, 343] on icon "Next slide" at bounding box center [1053, 337] width 17 height 17
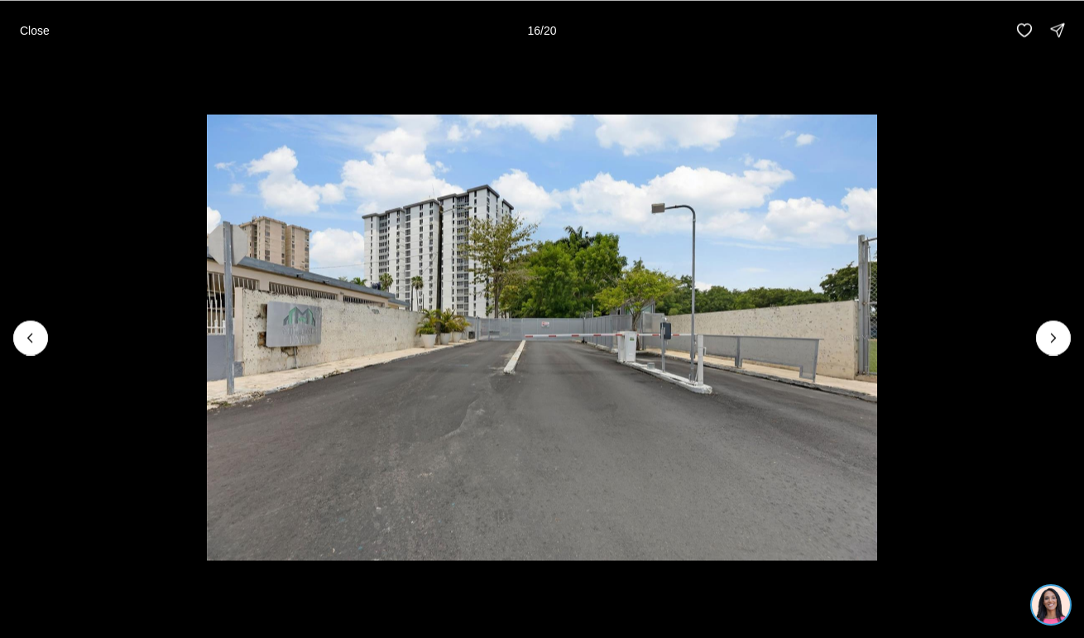
click at [1000, 342] on li "16 of 20" at bounding box center [542, 337] width 1084 height 555
click at [1045, 343] on icon "Next slide" at bounding box center [1053, 337] width 17 height 17
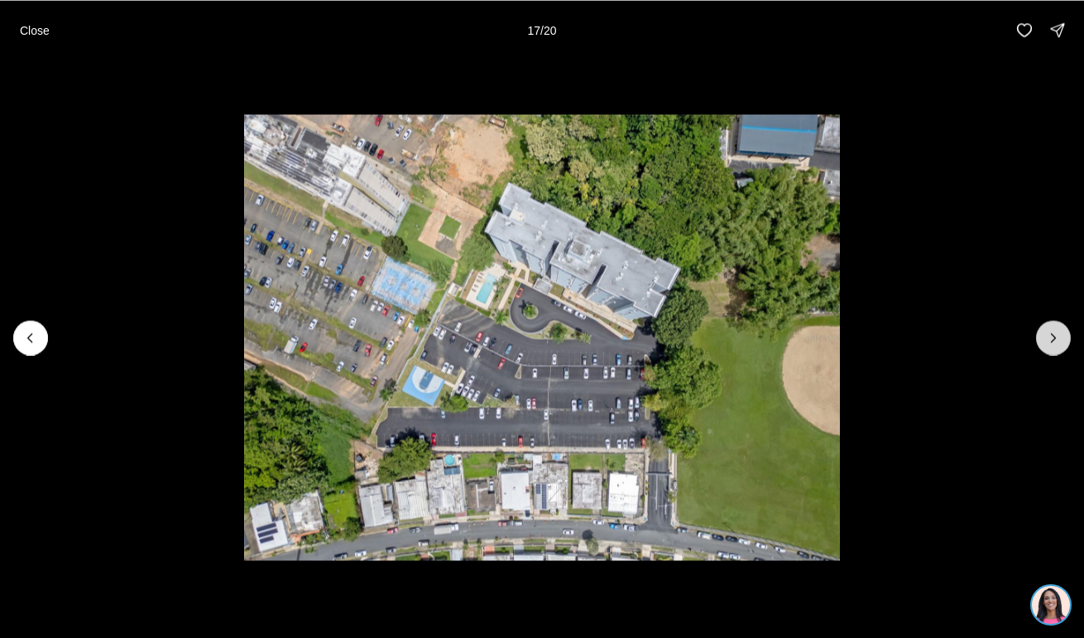
click at [1045, 343] on icon "Next slide" at bounding box center [1053, 337] width 17 height 17
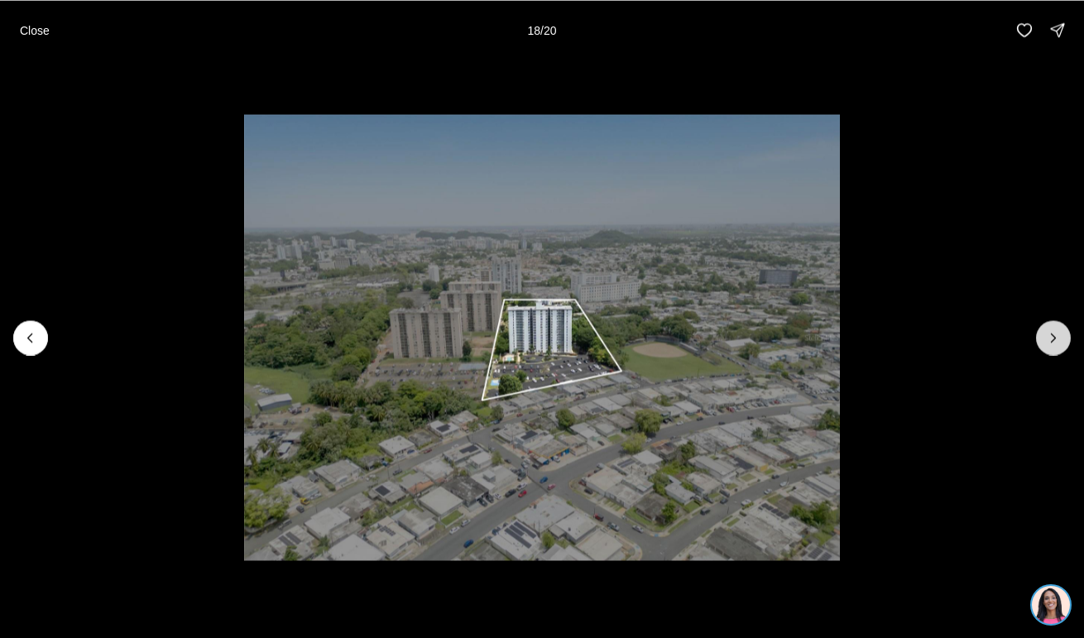
click at [1045, 343] on icon "Next slide" at bounding box center [1053, 337] width 17 height 17
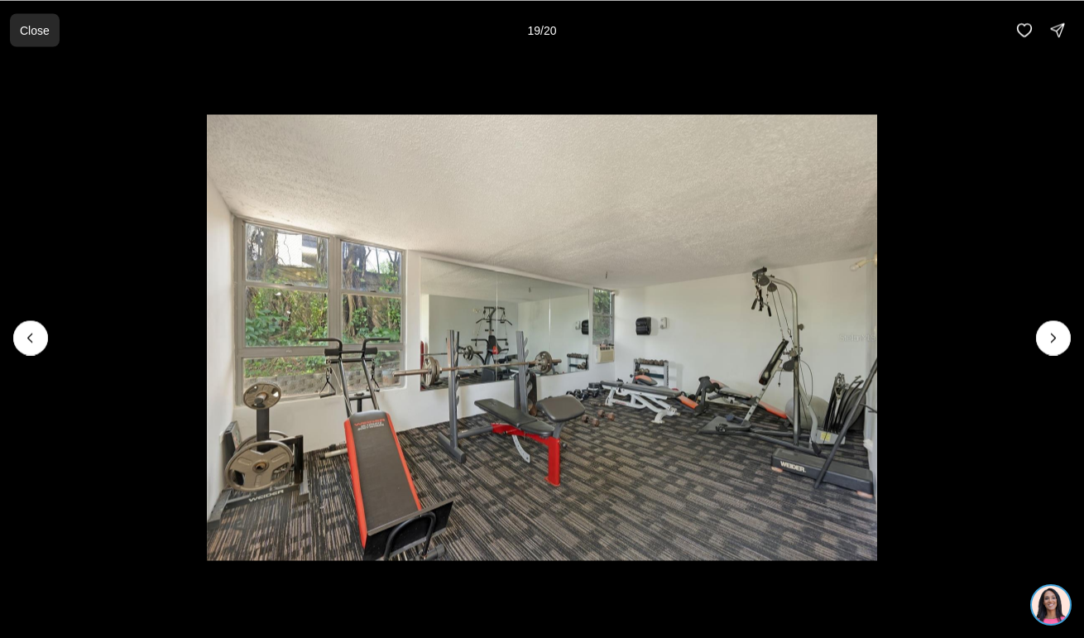
click at [36, 29] on p "Close" at bounding box center [35, 29] width 30 height 13
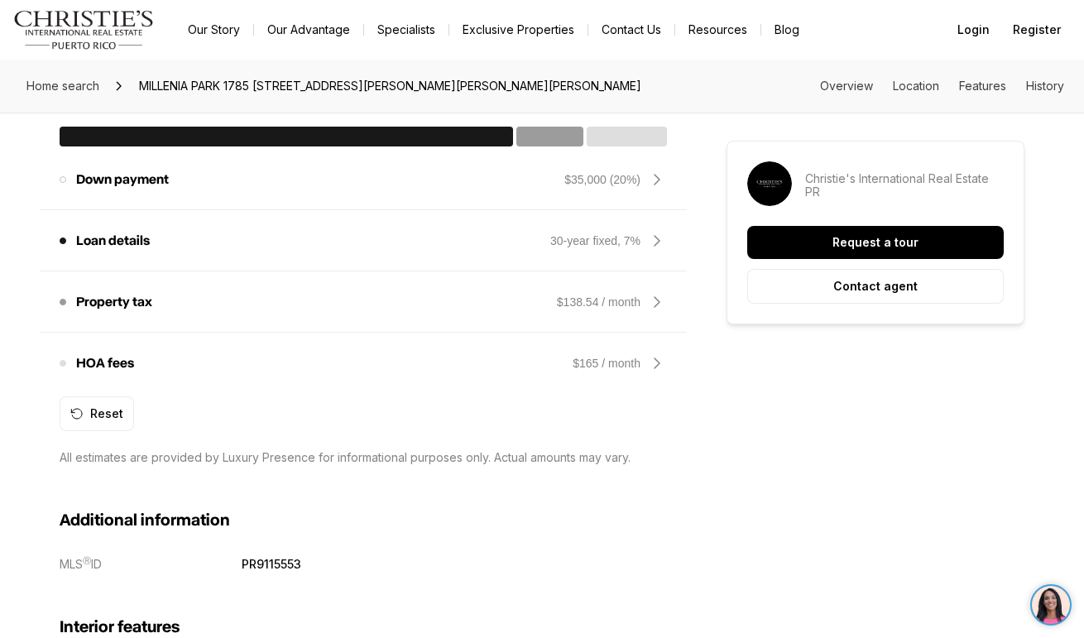
scroll to position [1477, 0]
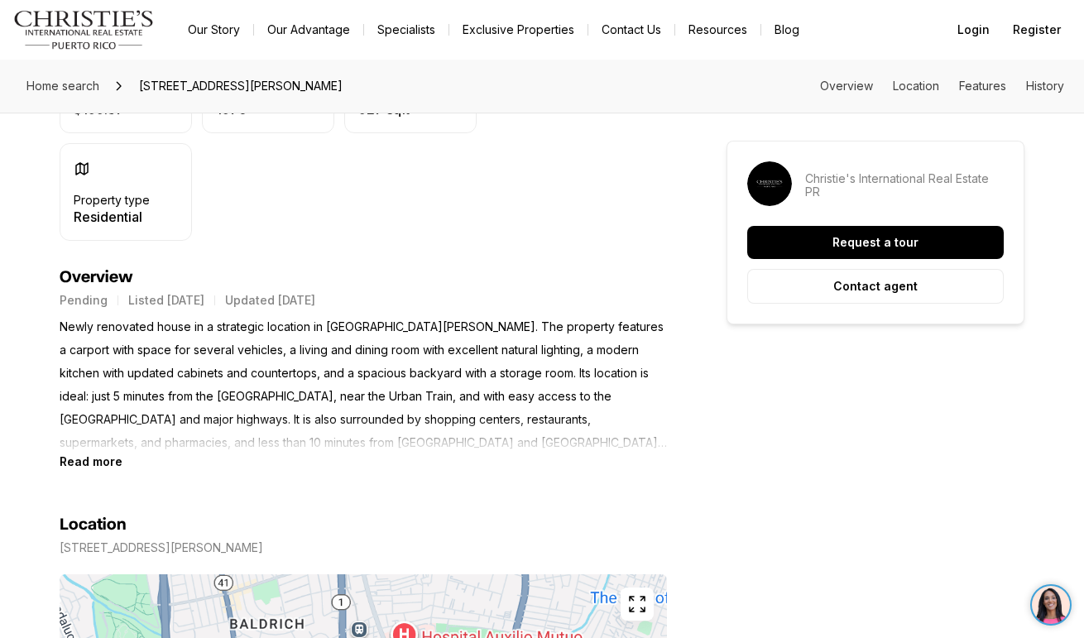
scroll to position [582, 0]
